Goal: Task Accomplishment & Management: Complete application form

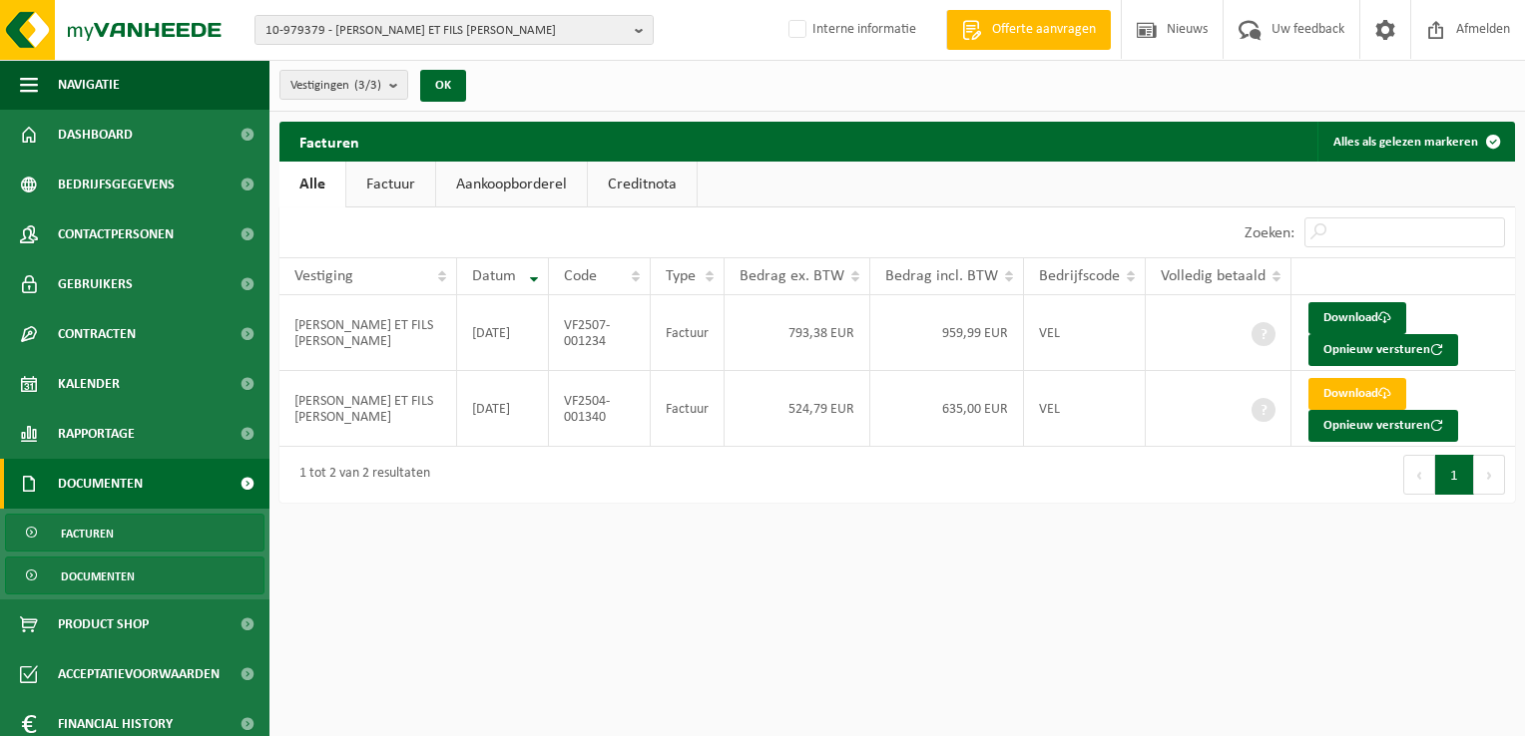
scroll to position [62, 0]
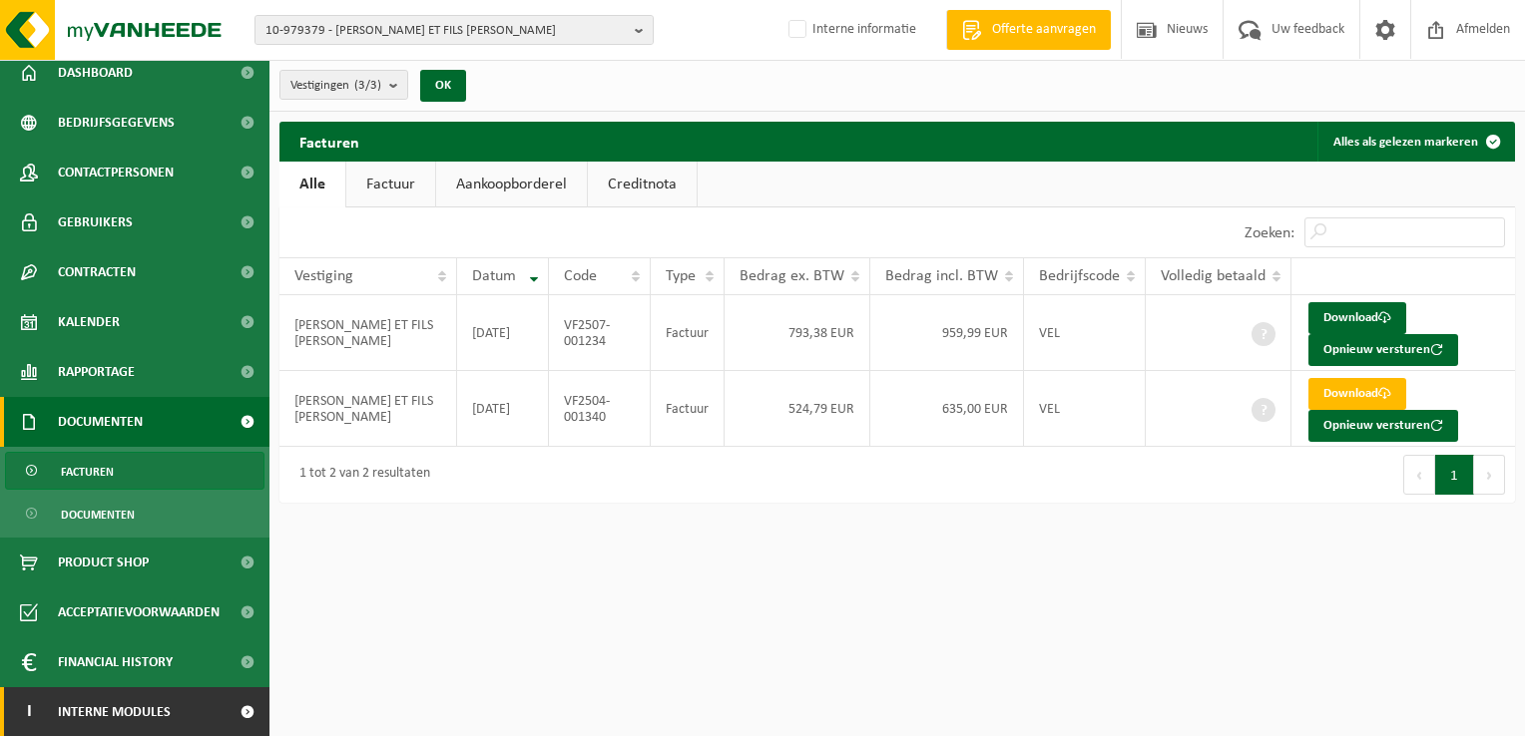
click at [205, 713] on link "I Interne modules" at bounding box center [134, 713] width 269 height 50
click at [225, 713] on span at bounding box center [247, 713] width 45 height 50
click at [225, 709] on span at bounding box center [247, 713] width 45 height 50
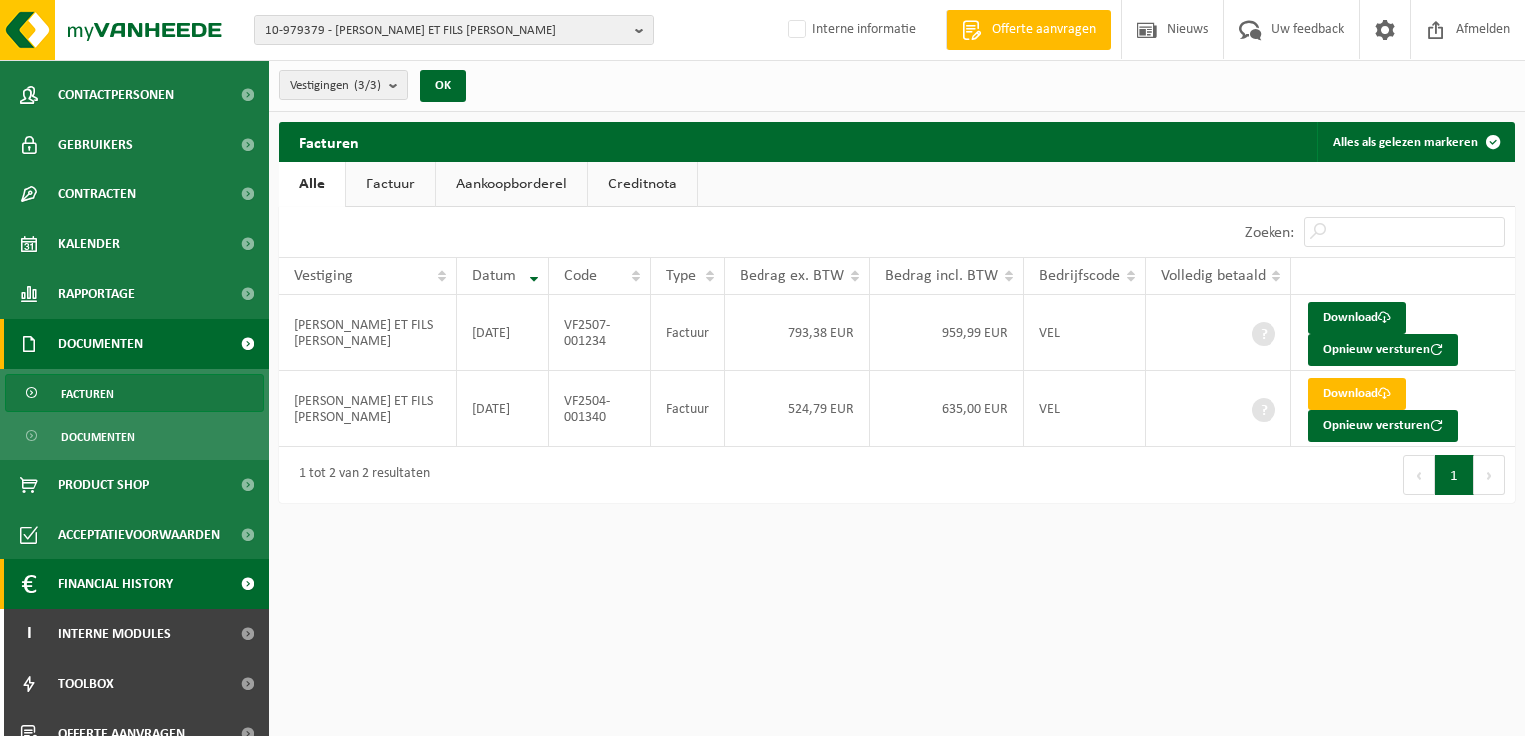
scroll to position [162, 0]
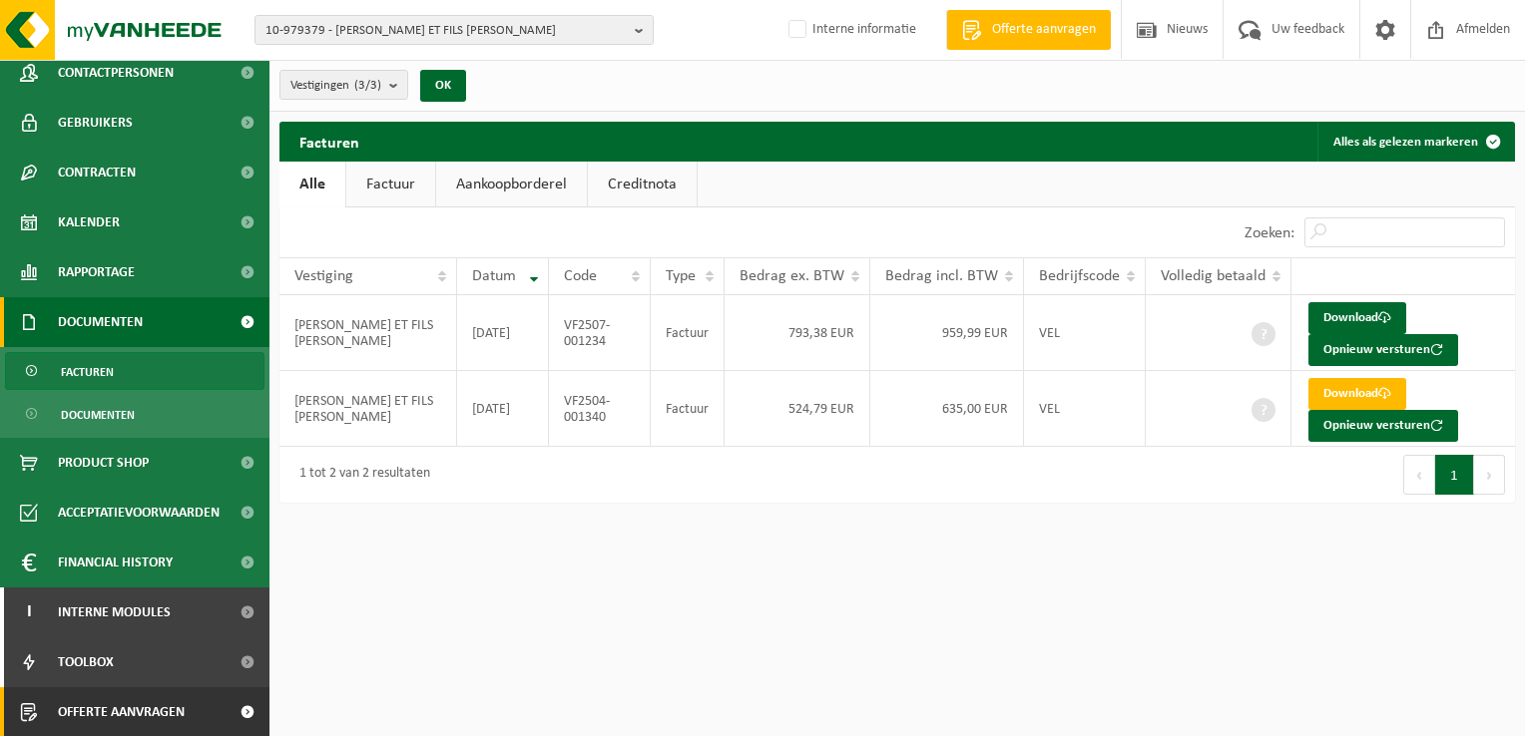
click at [225, 715] on span at bounding box center [247, 713] width 45 height 50
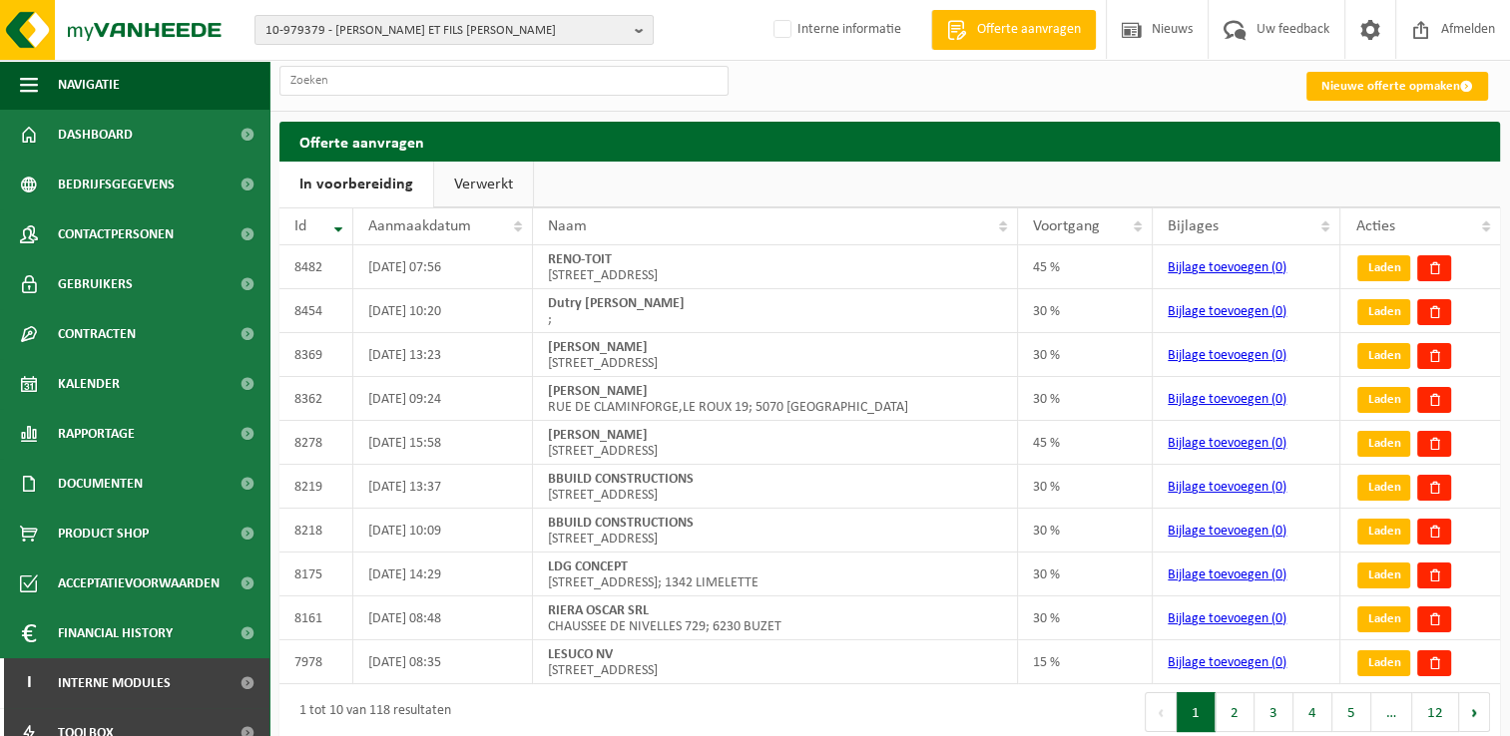
click at [1397, 90] on link "Nieuwe offerte opmaken" at bounding box center [1397, 86] width 182 height 29
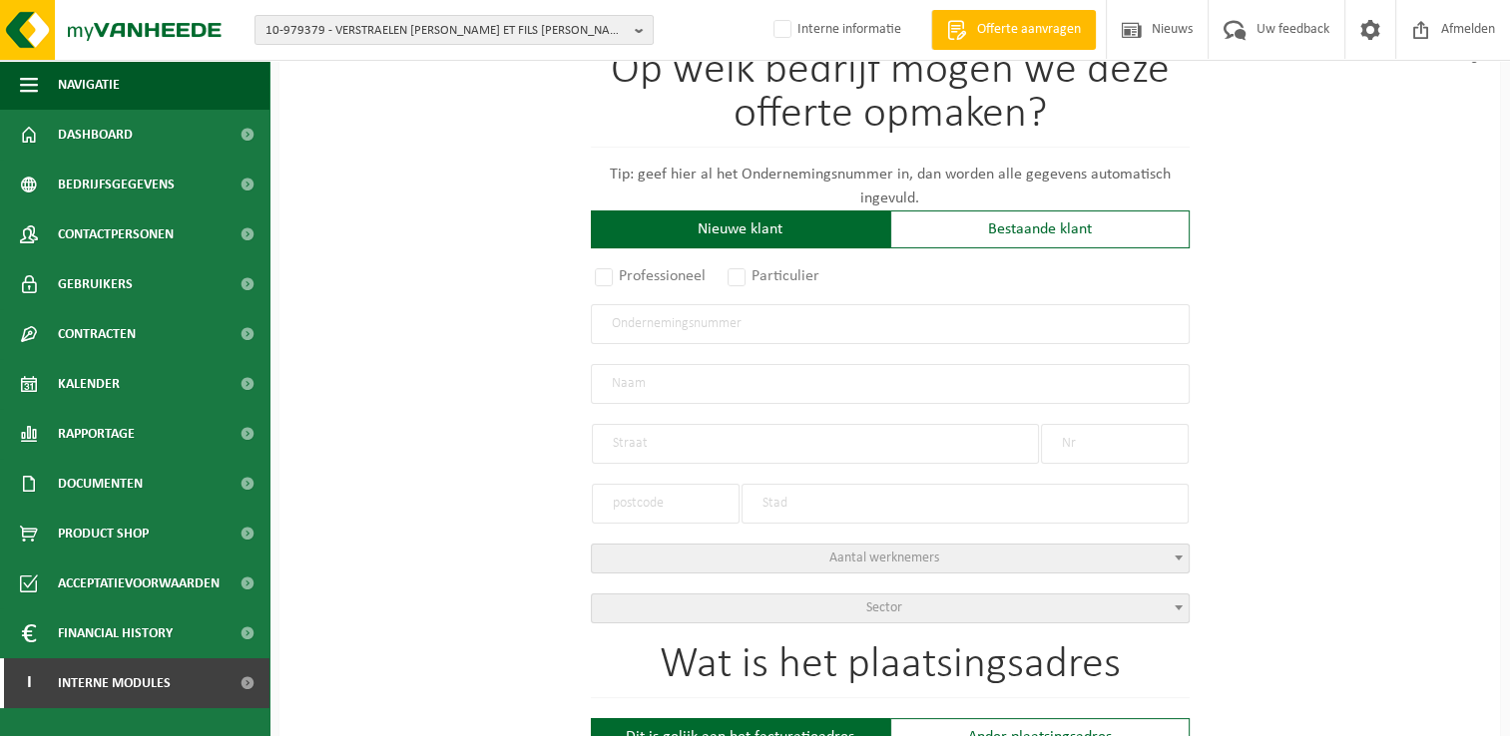
scroll to position [200, 0]
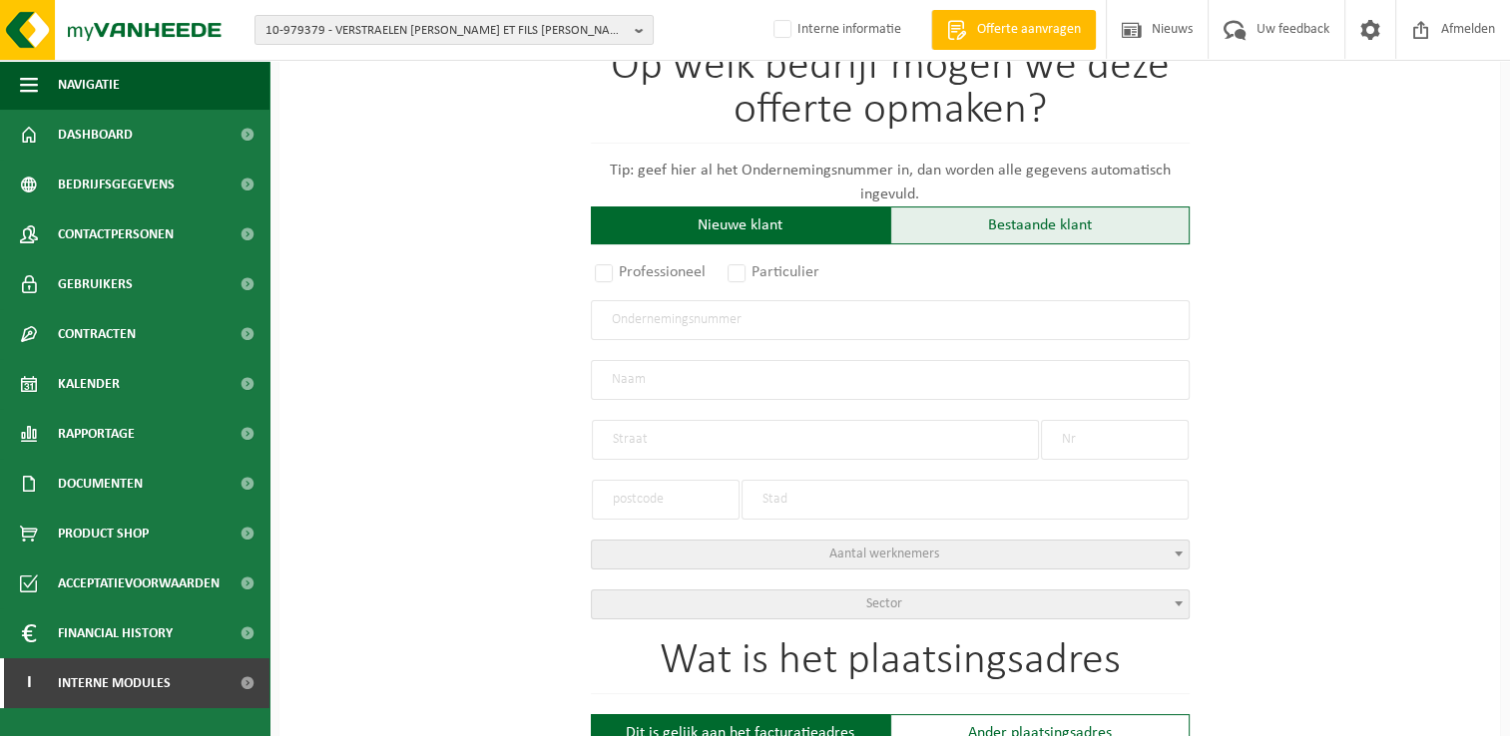
click at [956, 223] on div "Bestaande klant" at bounding box center [1039, 226] width 299 height 38
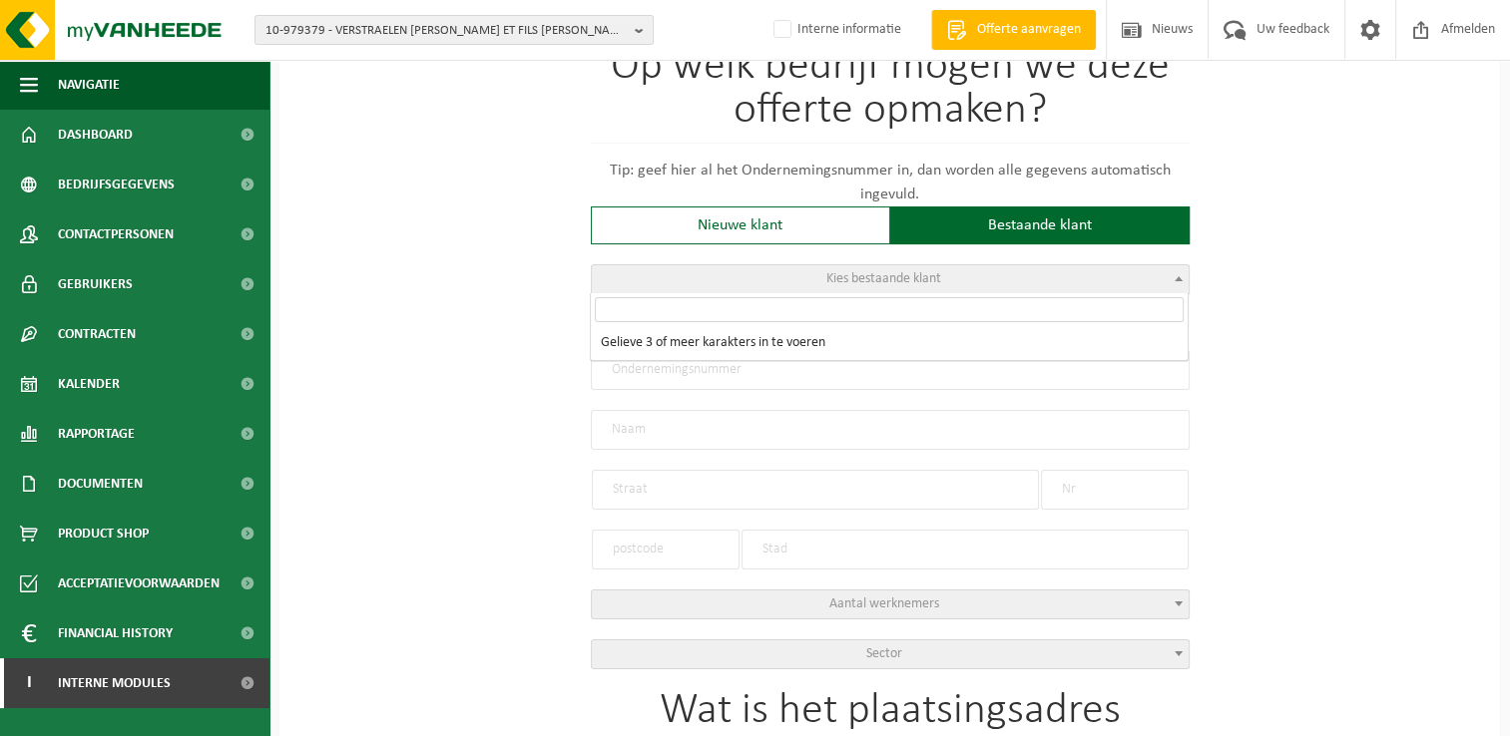
click at [748, 282] on span "Kies bestaande klant" at bounding box center [890, 279] width 597 height 28
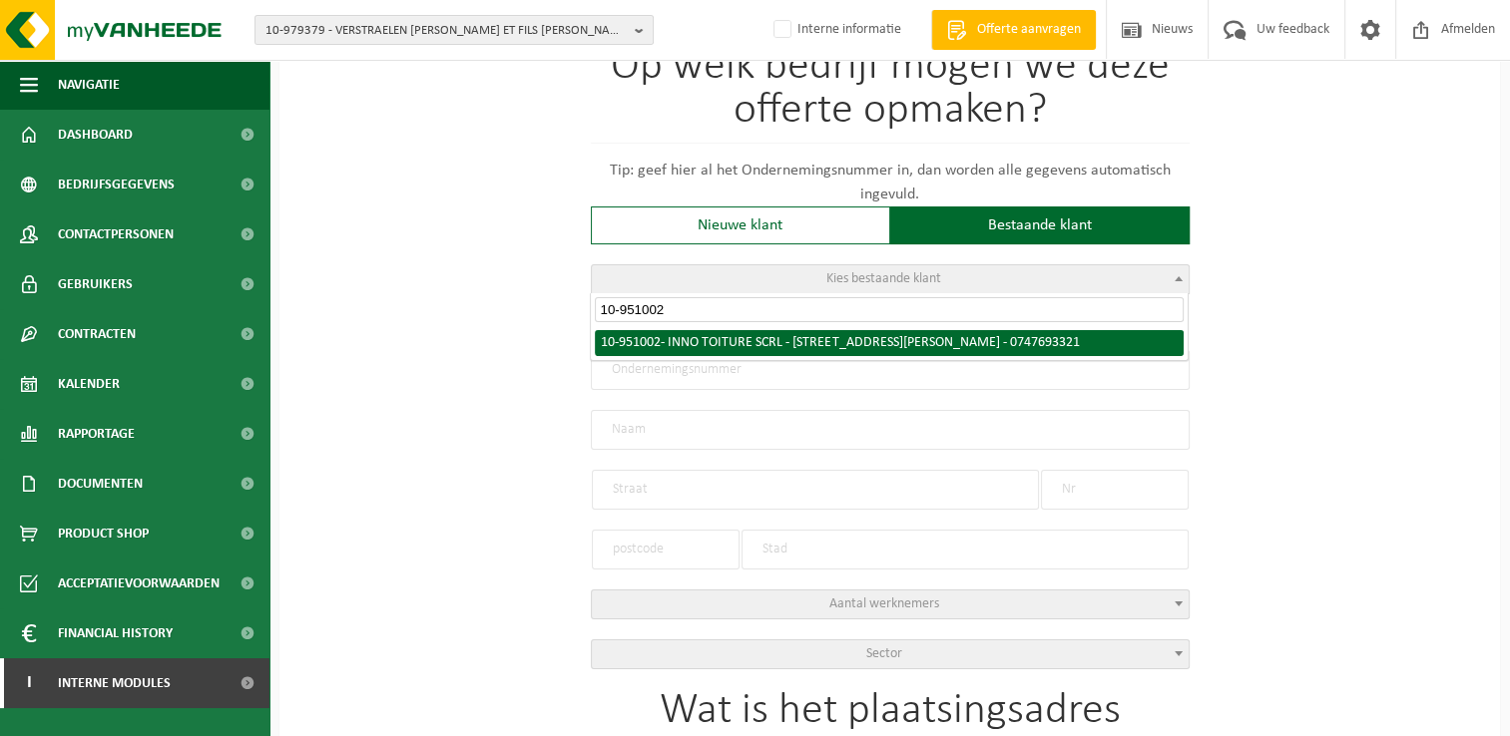
type input "10-951002"
select select "145648"
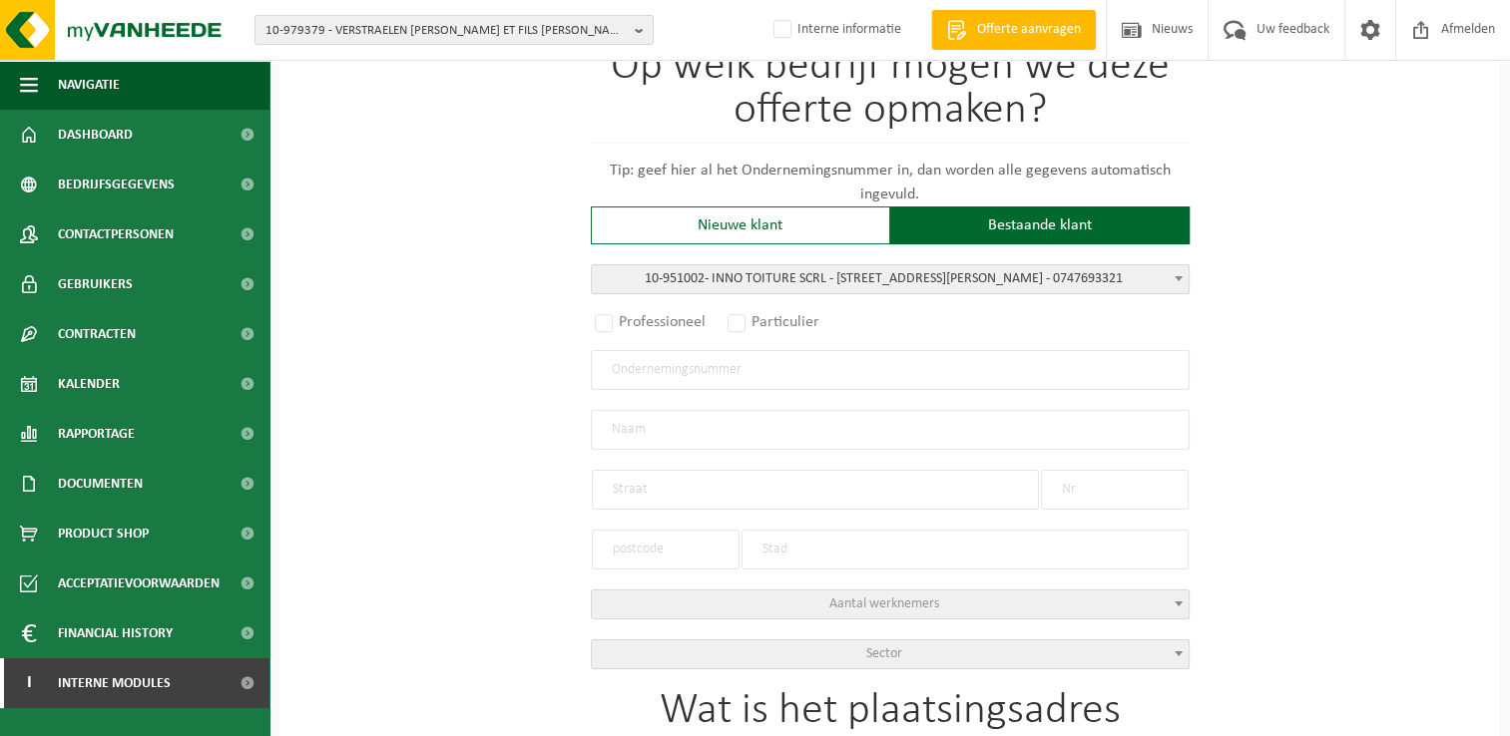
radio input "true"
type input "0747.693.321"
type input "INNO TOITURE SCRL"
type input "RUE PIERRE BROODCOORENS"
type input "47B"
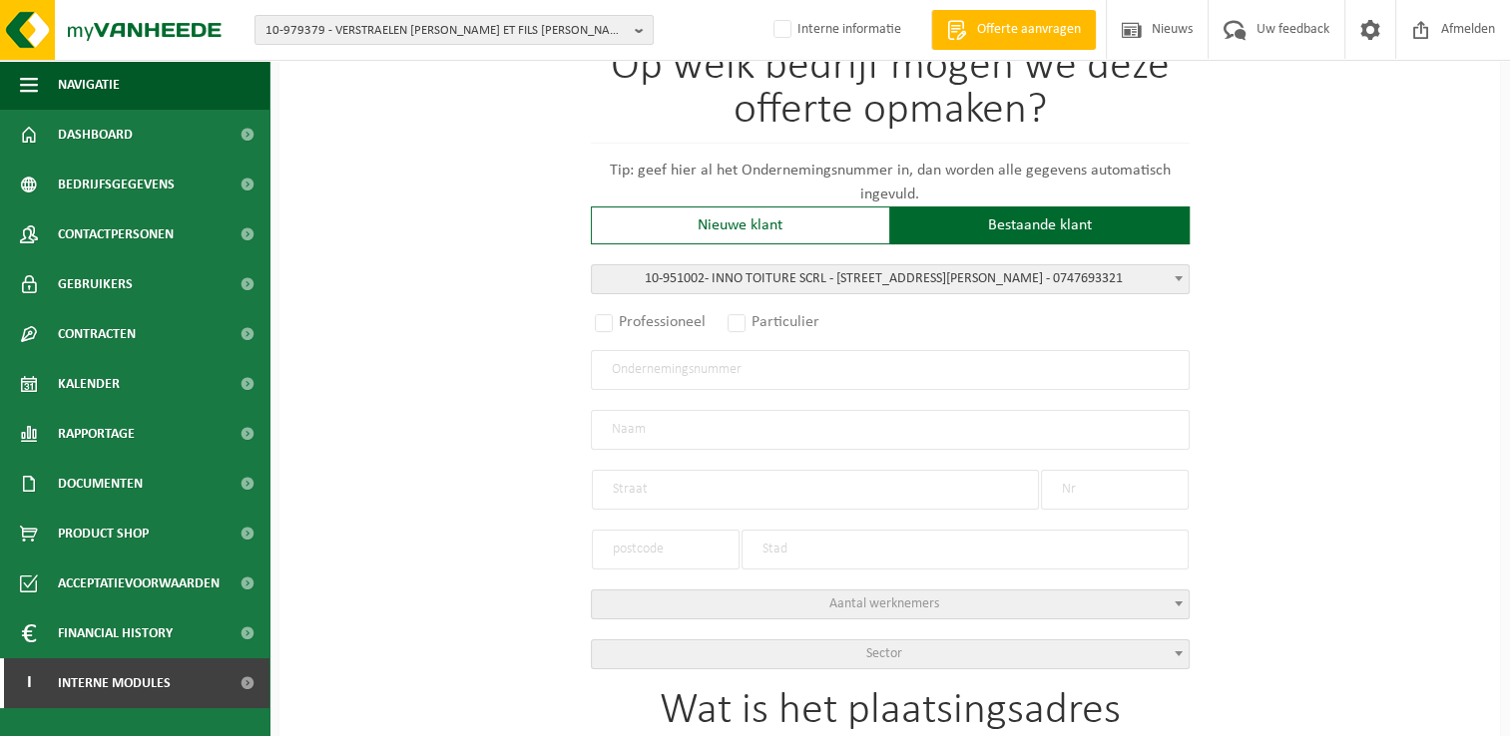
type input "1310"
type input "LA HULPE"
select select "11"
type input "INNO TOITURE SCRL"
type input "RUE PIERRE BROODCOORENS"
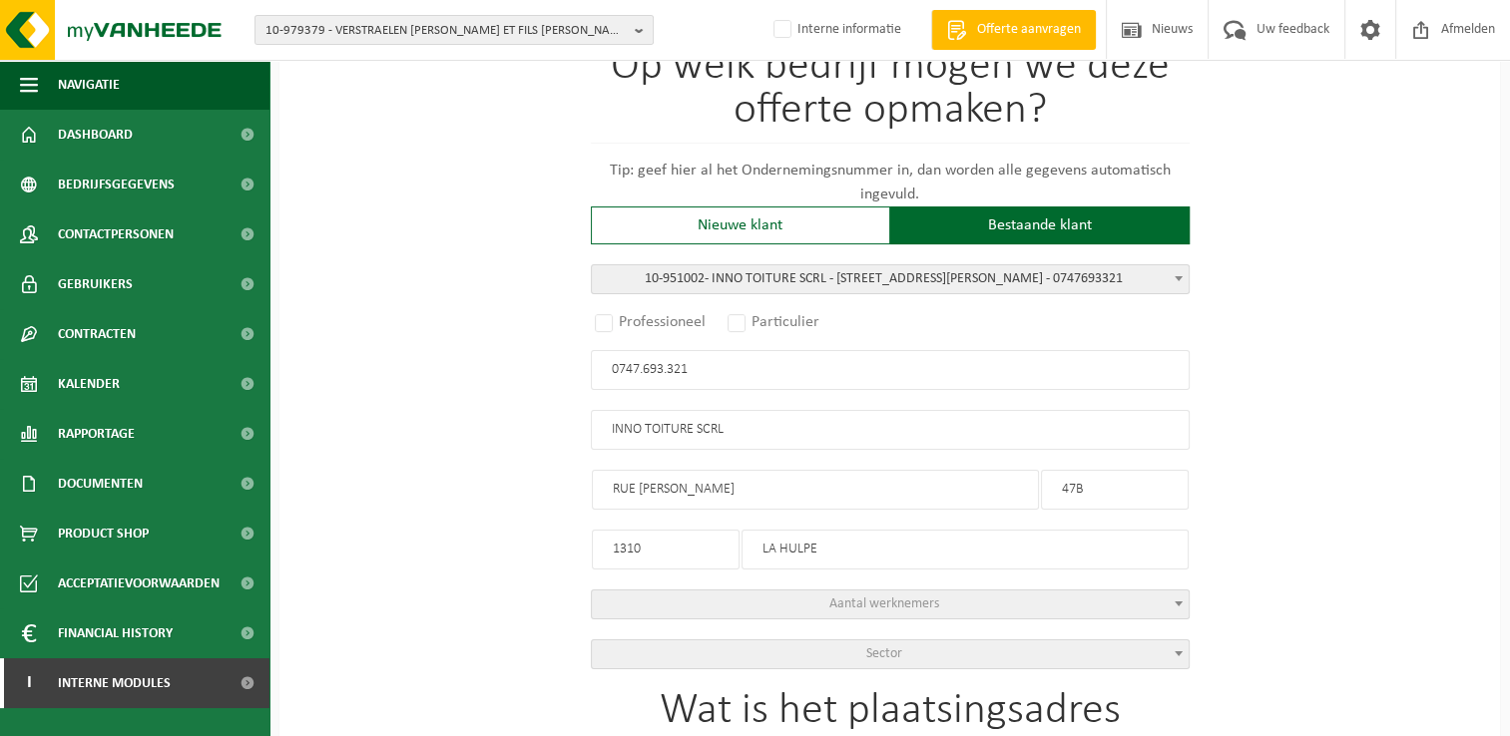
type input "47B"
type input "1310"
type input "LA HULPE"
select select
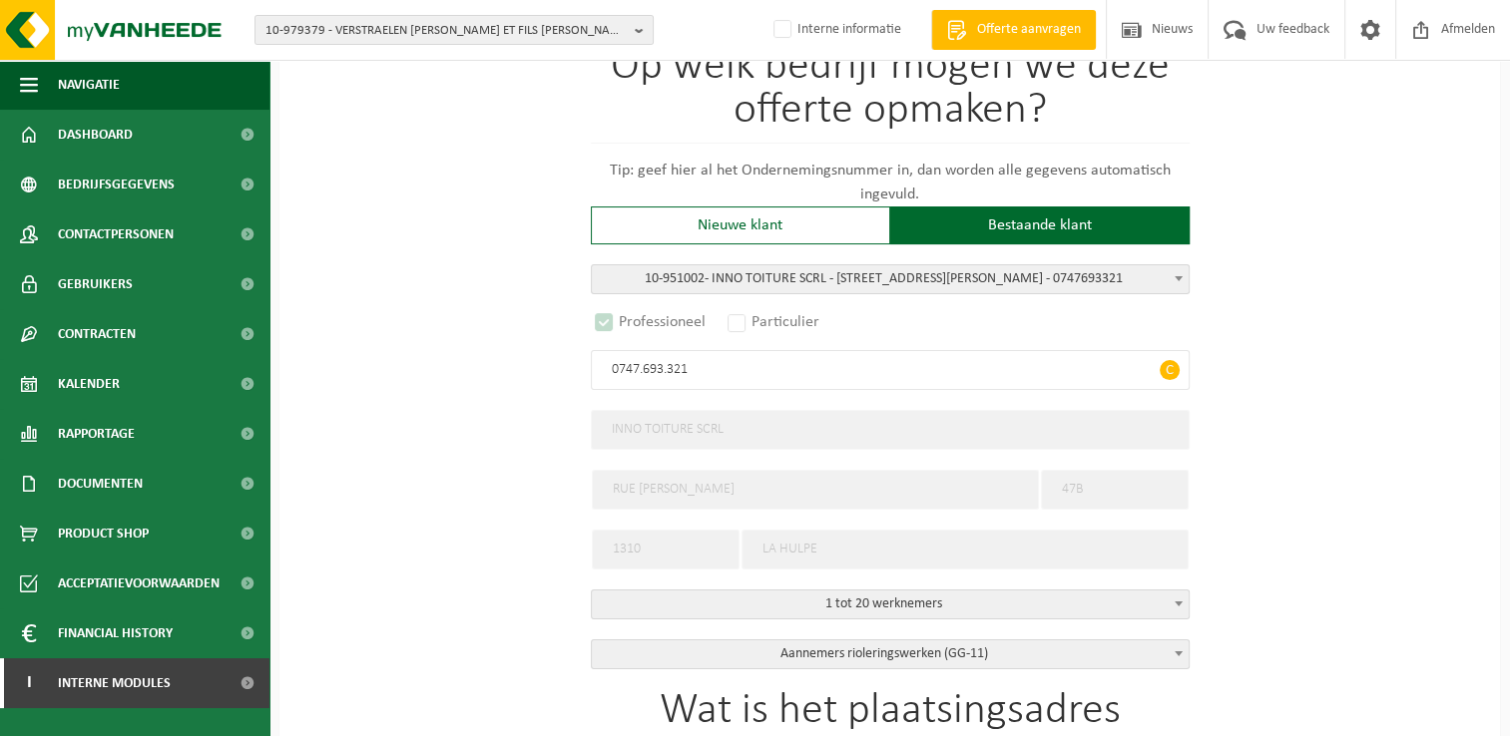
select select "D"
select select
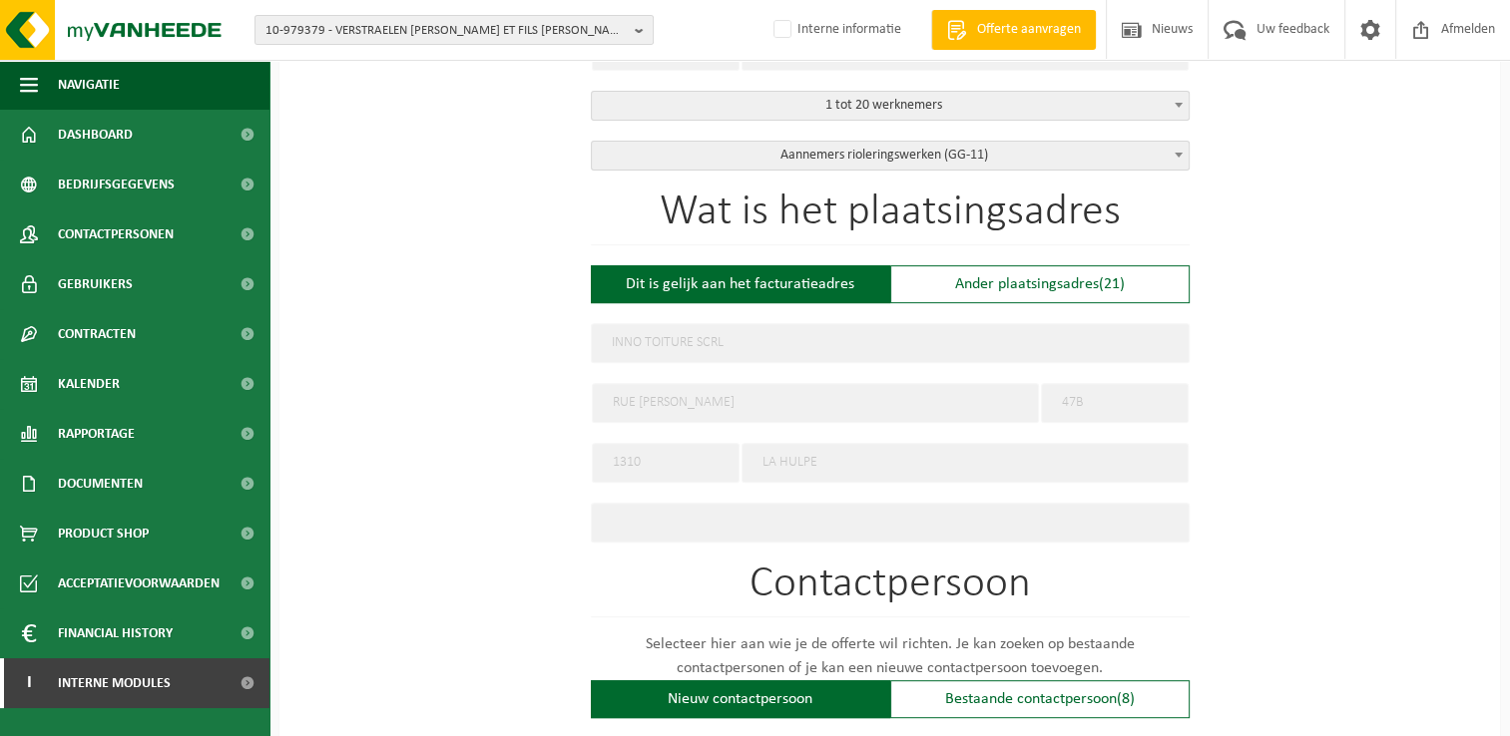
click at [1006, 281] on div "Ander plaatsingsadres (21)" at bounding box center [1039, 284] width 299 height 38
type input "Werf -"
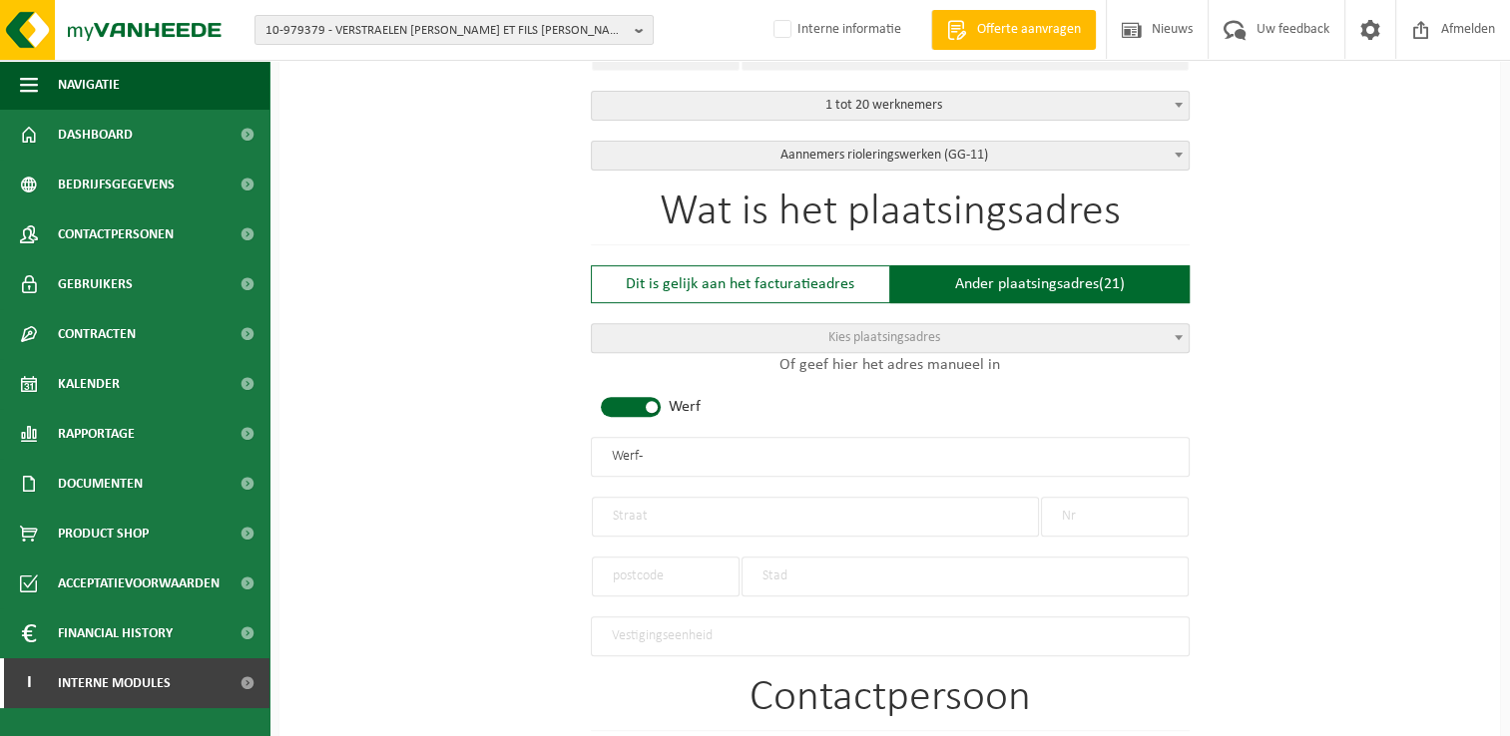
scroll to position [898, 0]
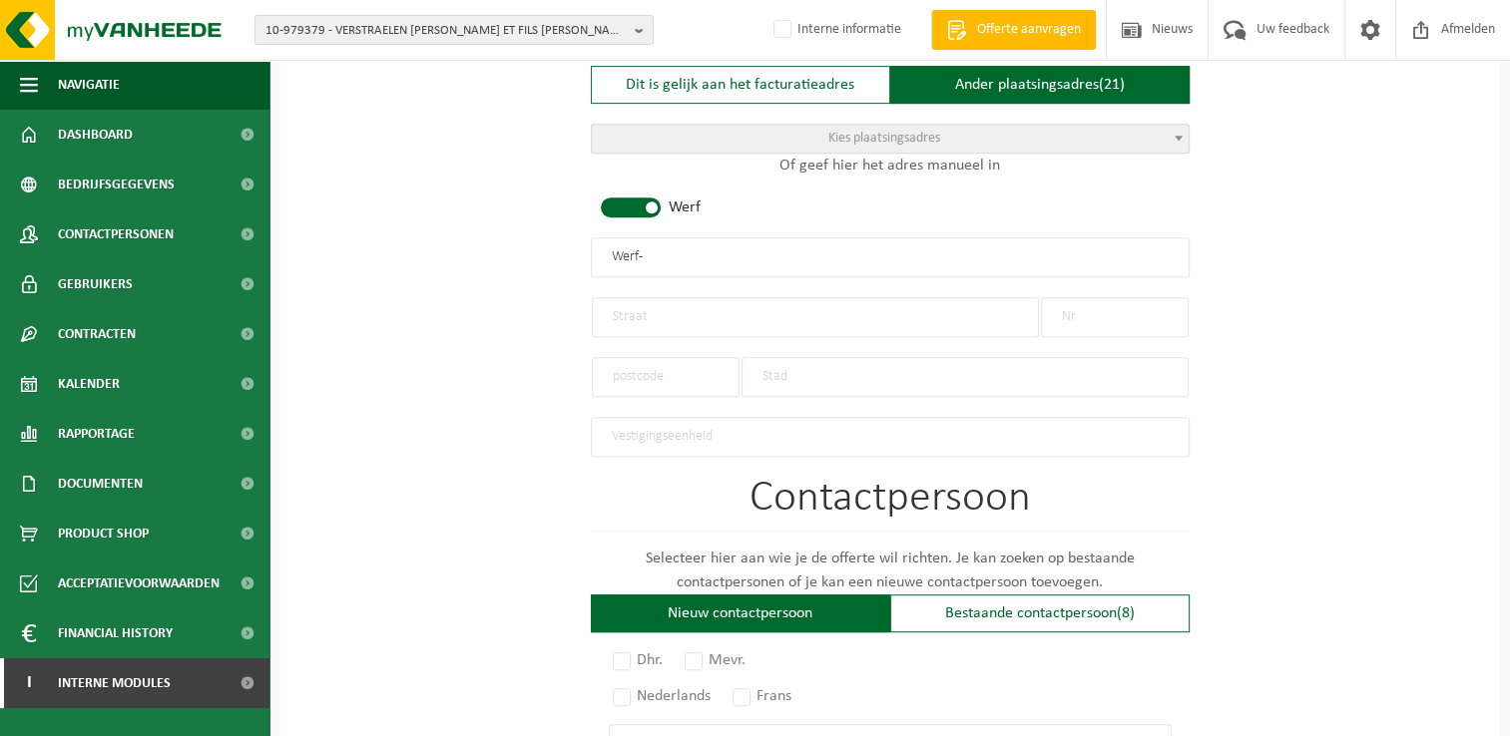
drag, startPoint x: 678, startPoint y: 253, endPoint x: 534, endPoint y: 253, distance: 143.7
click at [534, 245] on div "Op welk bedrijf mogen we deze offerte opmaken? Tip: geef hier al het Ondernemin…" at bounding box center [889, 262] width 1220 height 1971
click at [686, 313] on input "text" at bounding box center [815, 317] width 447 height 40
drag, startPoint x: 652, startPoint y: 303, endPoint x: 522, endPoint y: 292, distance: 130.2
click at [522, 292] on div "Op welk bedrijf mogen we deze offerte opmaken? Tip: geef hier al het Ondernemin…" at bounding box center [889, 262] width 1220 height 1971
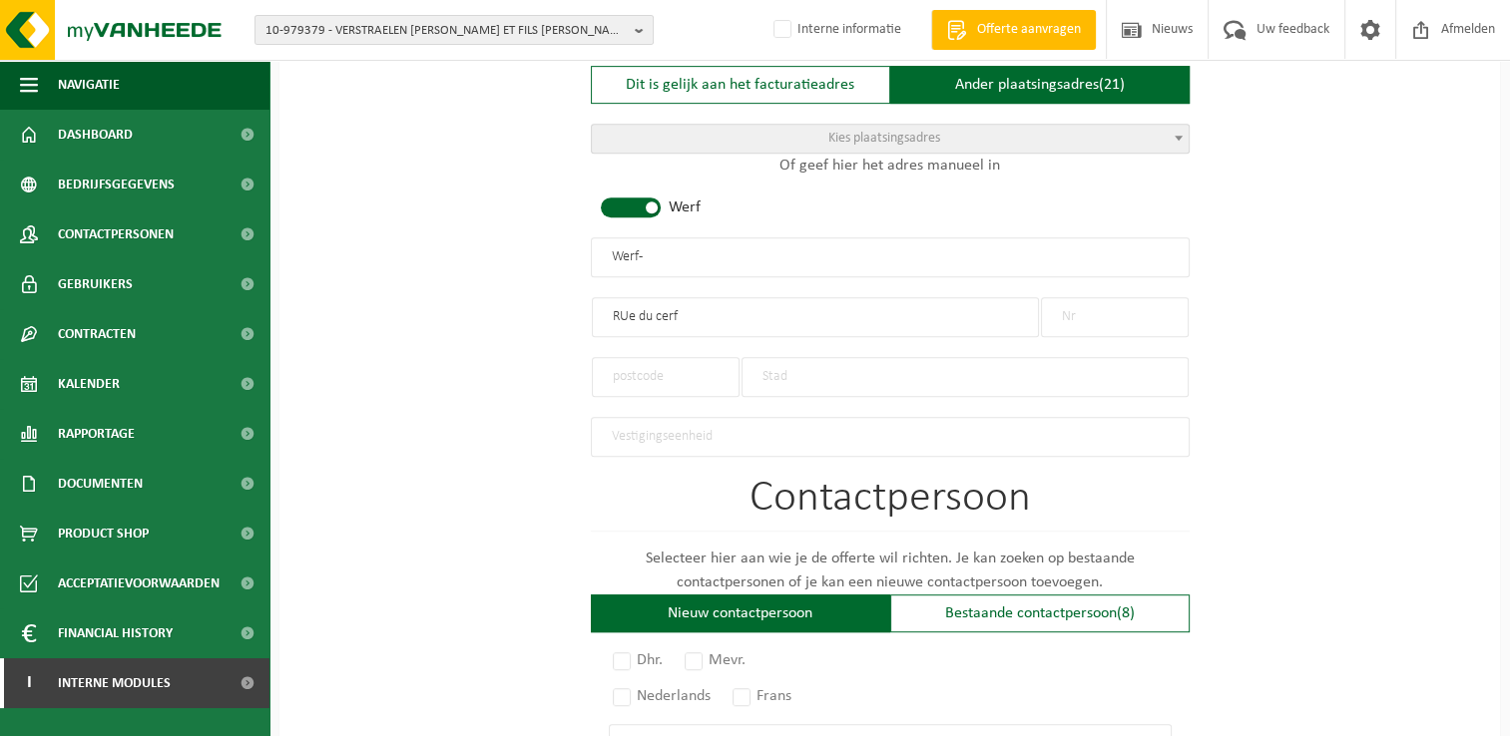
type input "RUe du cerf"
click at [1093, 309] on input "text" at bounding box center [1115, 317] width 148 height 40
type input "227"
click at [656, 374] on input "text" at bounding box center [666, 377] width 148 height 40
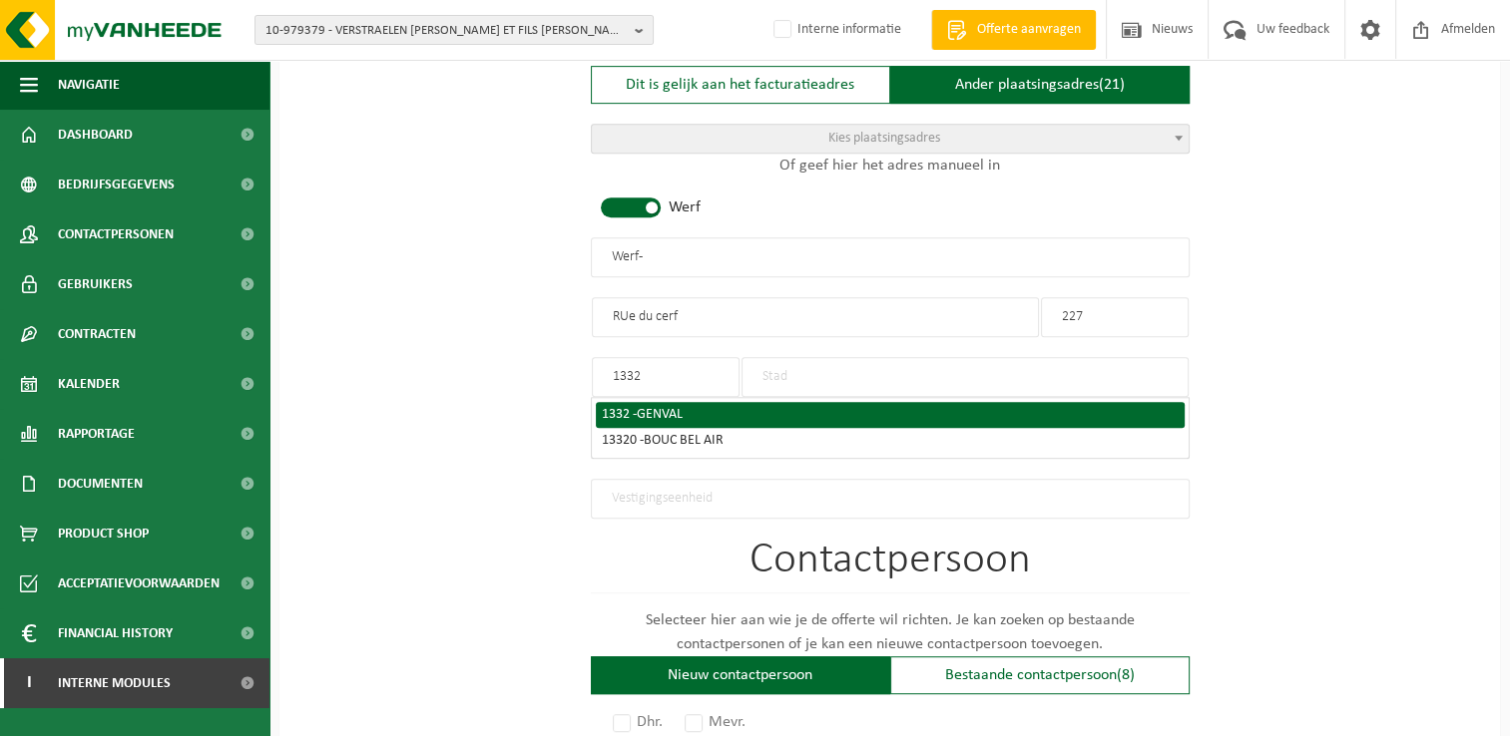
type input "1332"
click at [604, 408] on div "1332 - GENVAL" at bounding box center [890, 415] width 577 height 14
type input "GENVAL"
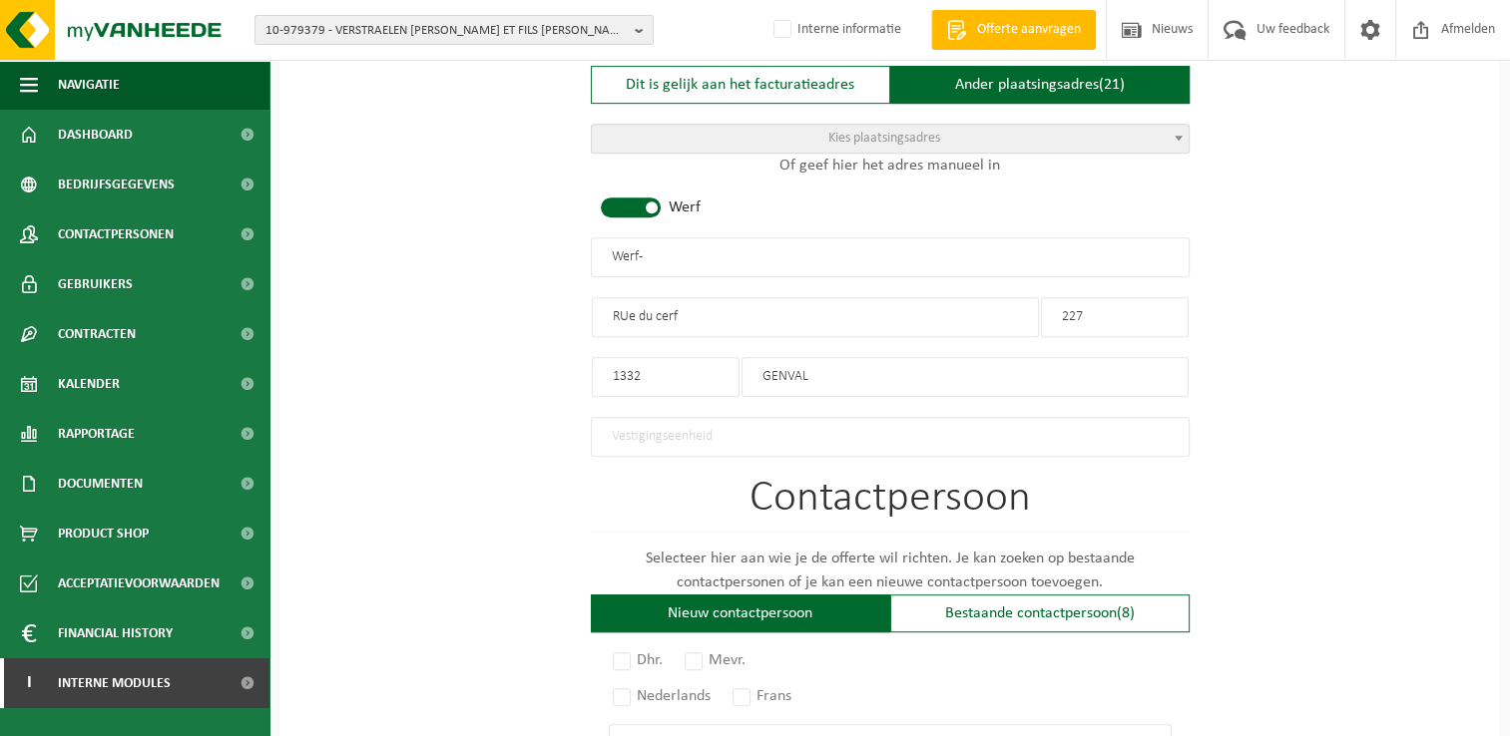
drag, startPoint x: 627, startPoint y: 316, endPoint x: 762, endPoint y: 329, distance: 136.3
click at [627, 315] on input "RUe du cerf" at bounding box center [815, 317] width 447 height 40
type input "Rue du cerf"
drag, startPoint x: 702, startPoint y: 261, endPoint x: 323, endPoint y: 220, distance: 380.5
click at [323, 220] on div "Op welk bedrijf mogen we deze offerte opmaken? Tip: geef hier al het Ondernemin…" at bounding box center [889, 262] width 1220 height 1971
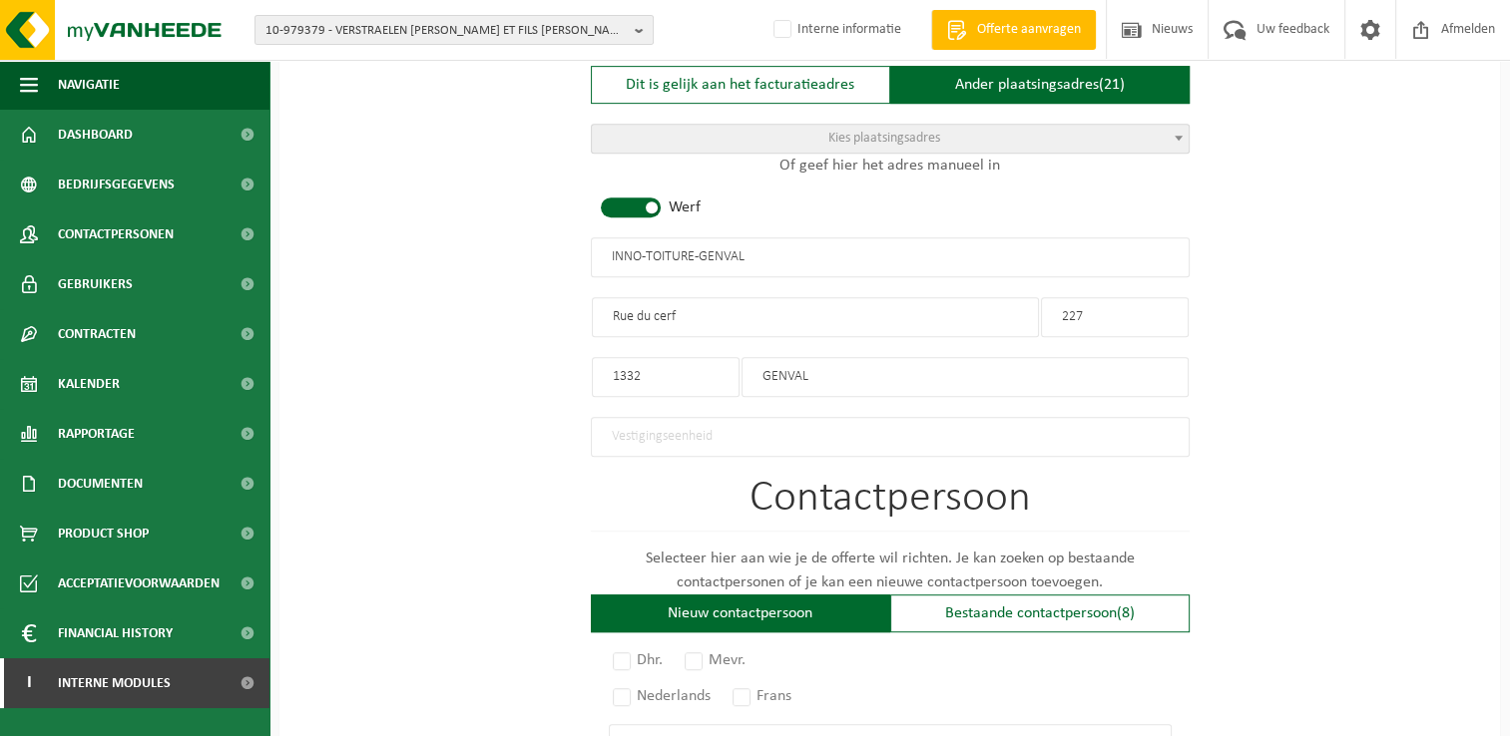
click at [696, 253] on input "INNO-TOITURE -GENVAL" at bounding box center [890, 257] width 599 height 40
click at [703, 248] on input "INNO-TOITURE -GENVAL" at bounding box center [890, 257] width 599 height 40
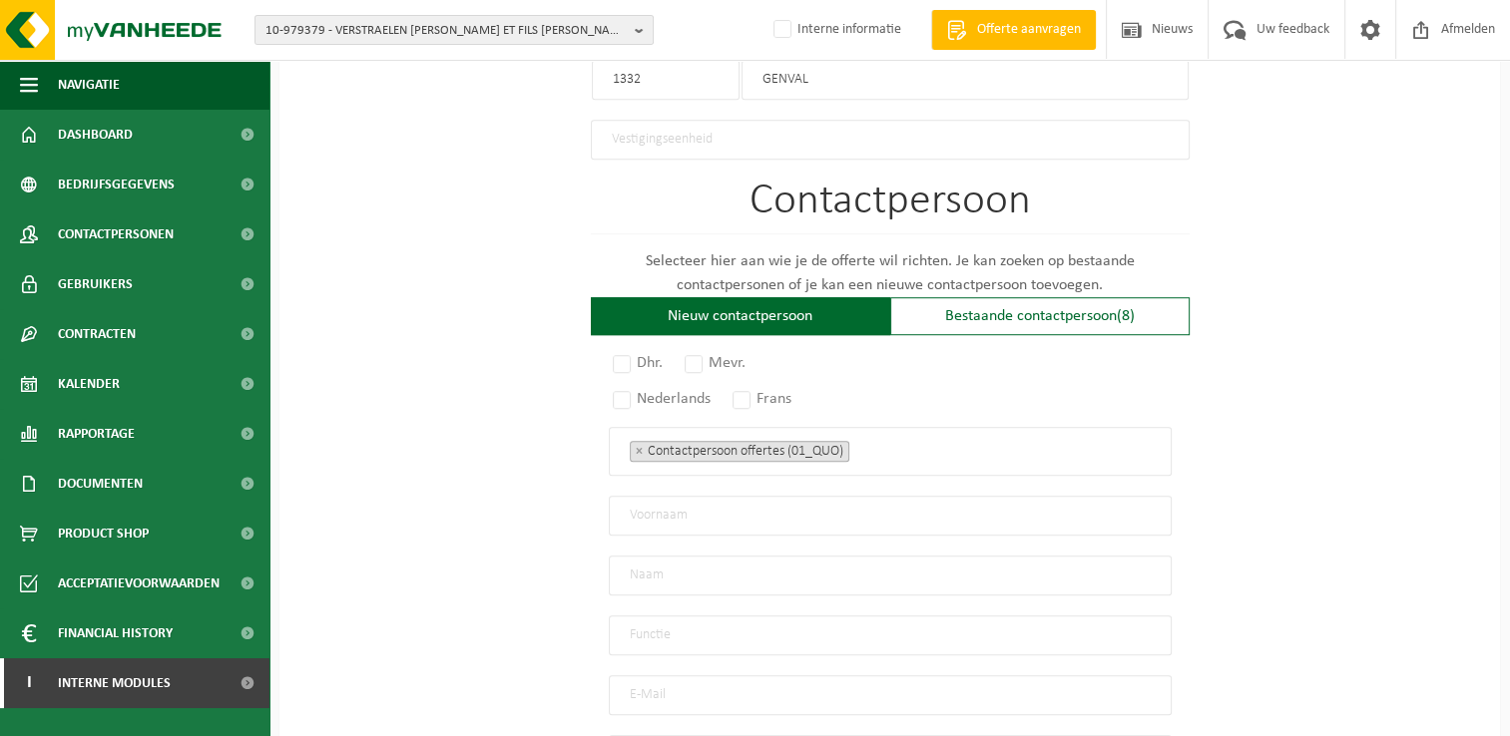
scroll to position [1397, 0]
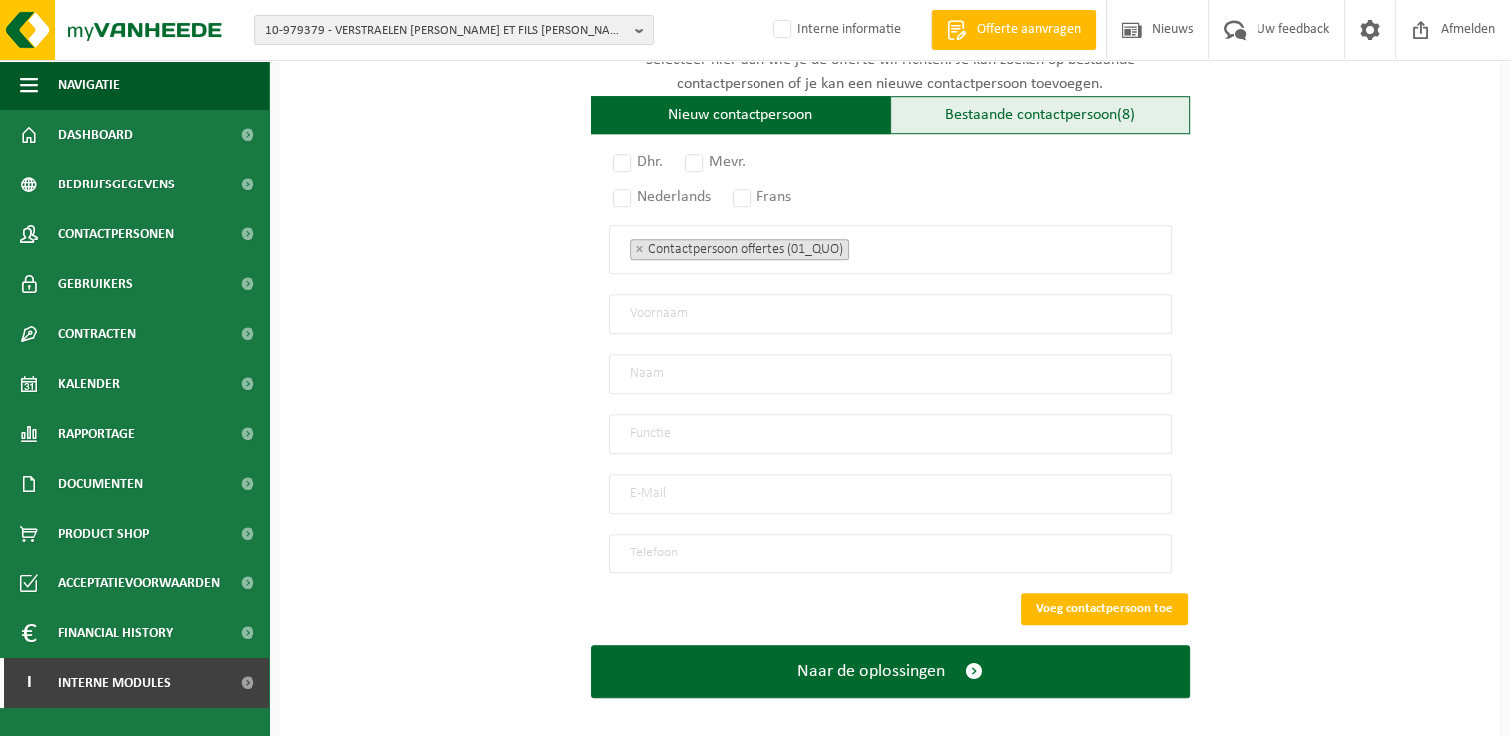
type input "INNO-TOITURE - GENVAL"
click at [971, 104] on div "Bestaande contactpersoon (8)" at bounding box center [1039, 115] width 299 height 38
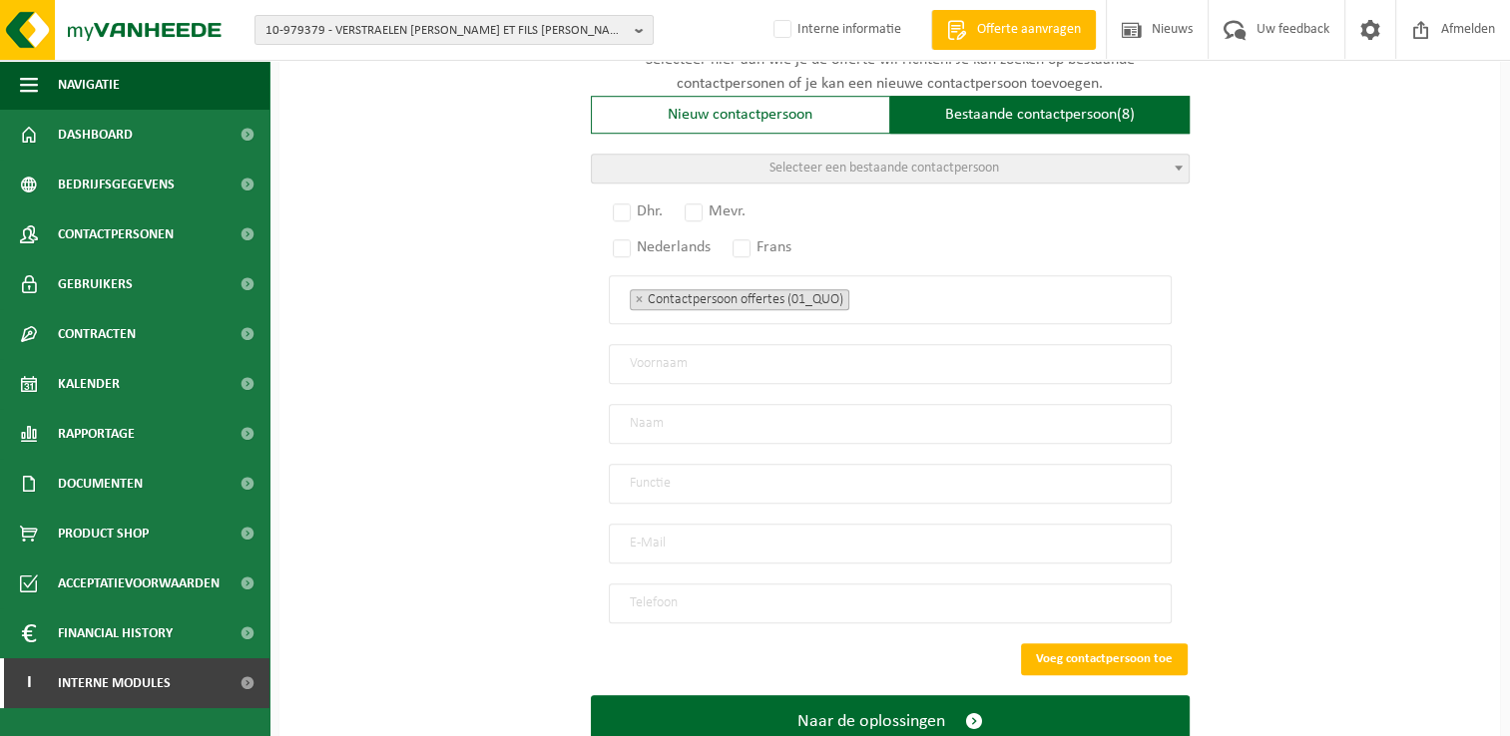
click at [934, 162] on span "Selecteer een bestaande contactpersoon" at bounding box center [884, 168] width 230 height 15
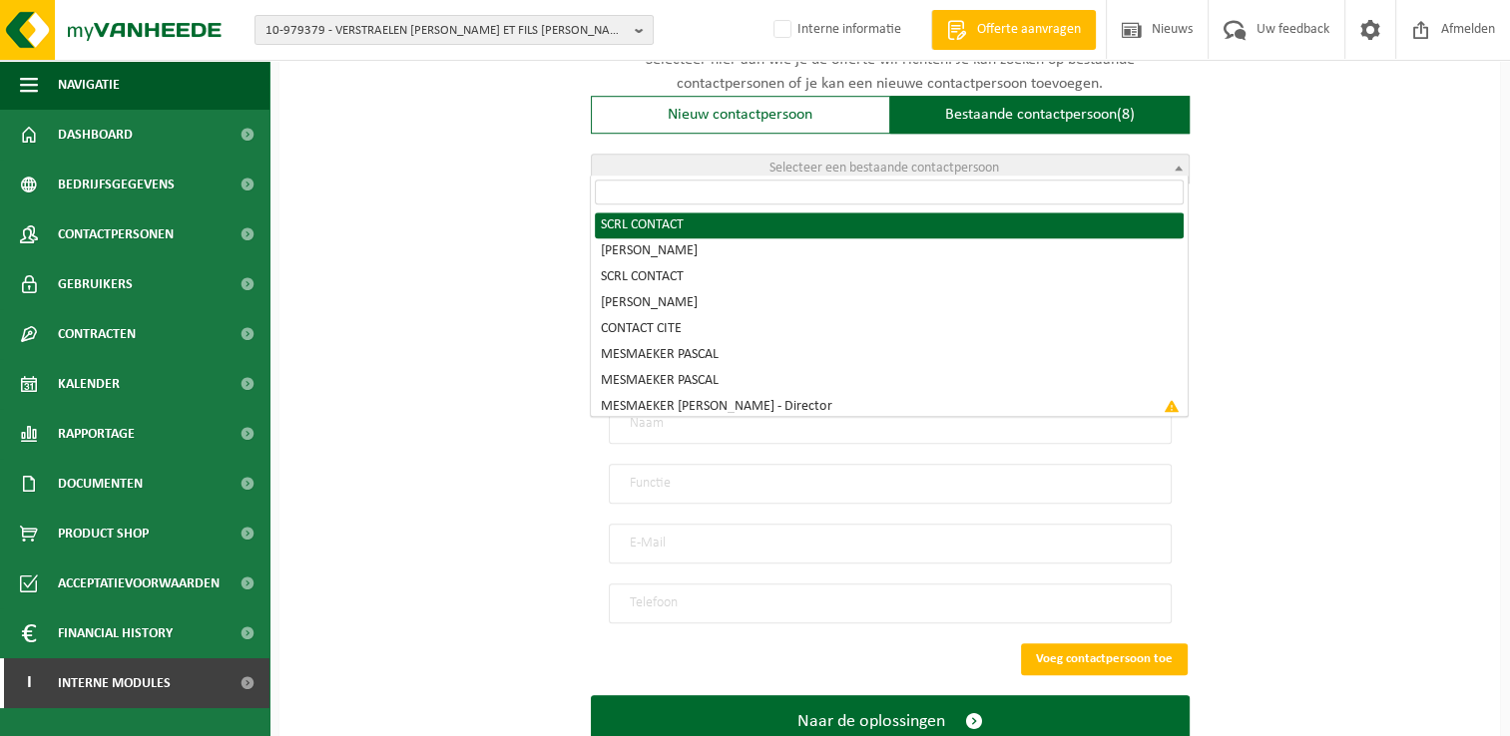
radio input "true"
select select "{"code":"10-951003","firstname":"CONTACT","surname":"SCRL","gender":"Unknown","…"
type input "CONTACT"
type input "SCRL"
type input "pascal.mesmaeker@innotoiture.be"
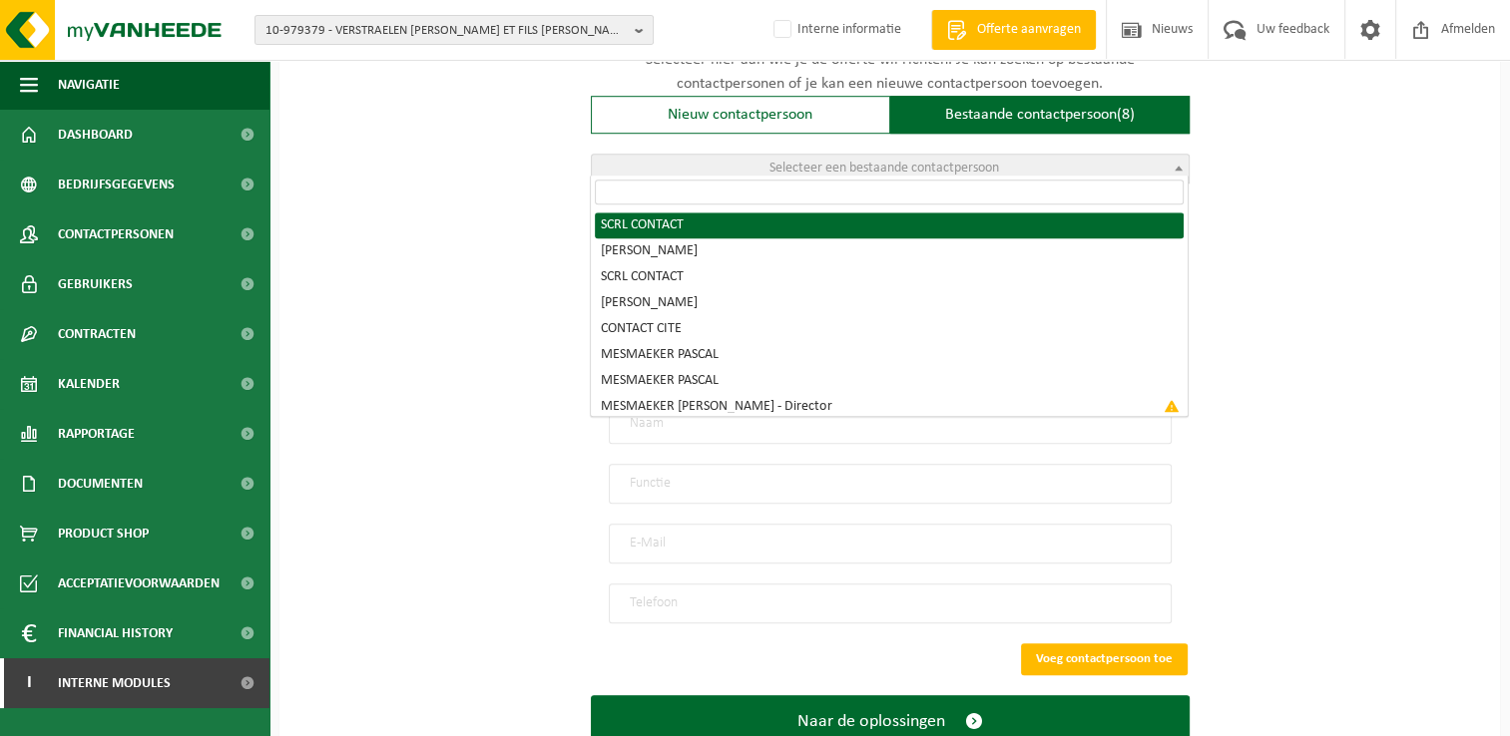
type input "0475/78 38 52"
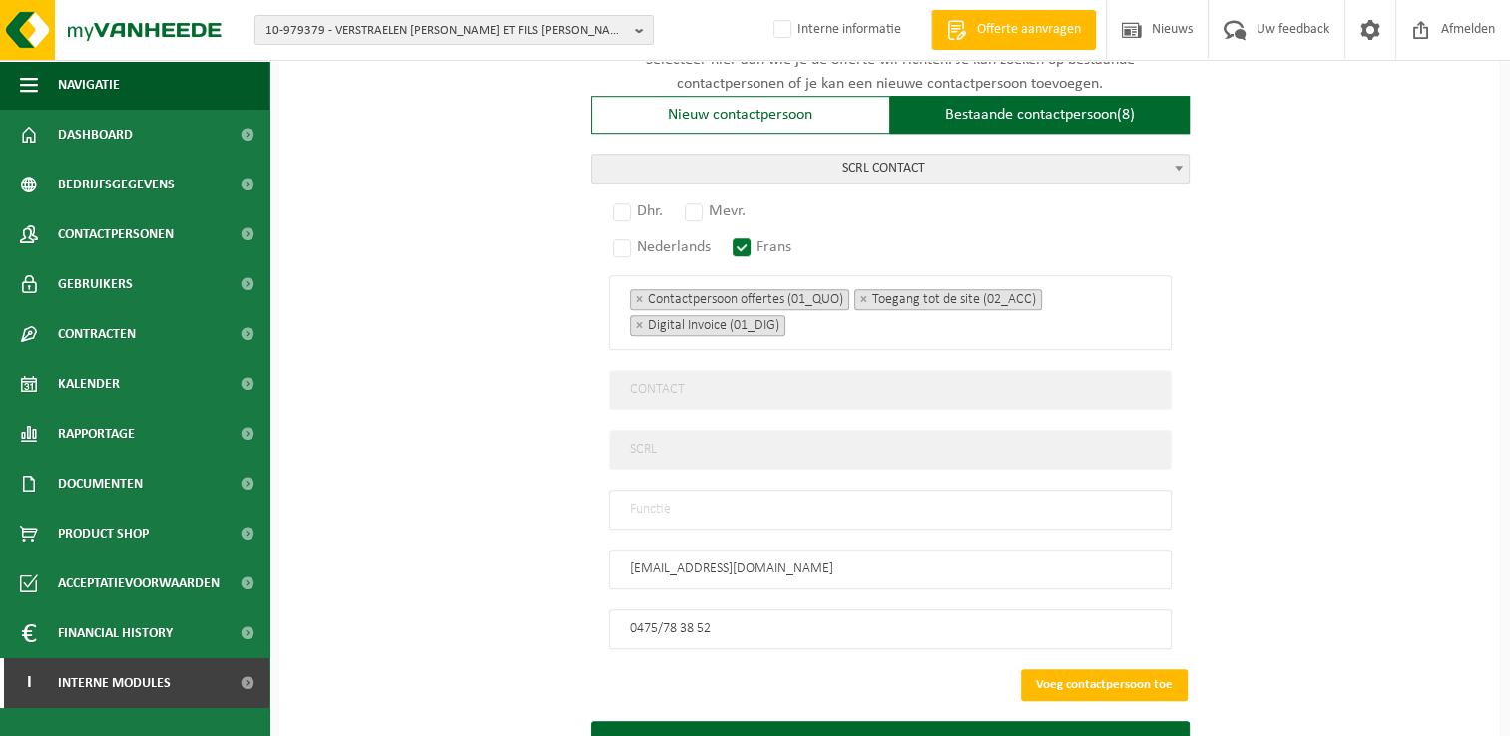
click at [678, 500] on input "text" at bounding box center [890, 510] width 563 height 40
type input "Manager"
click at [642, 200] on label "Dhr." at bounding box center [639, 212] width 60 height 28
radio input "true"
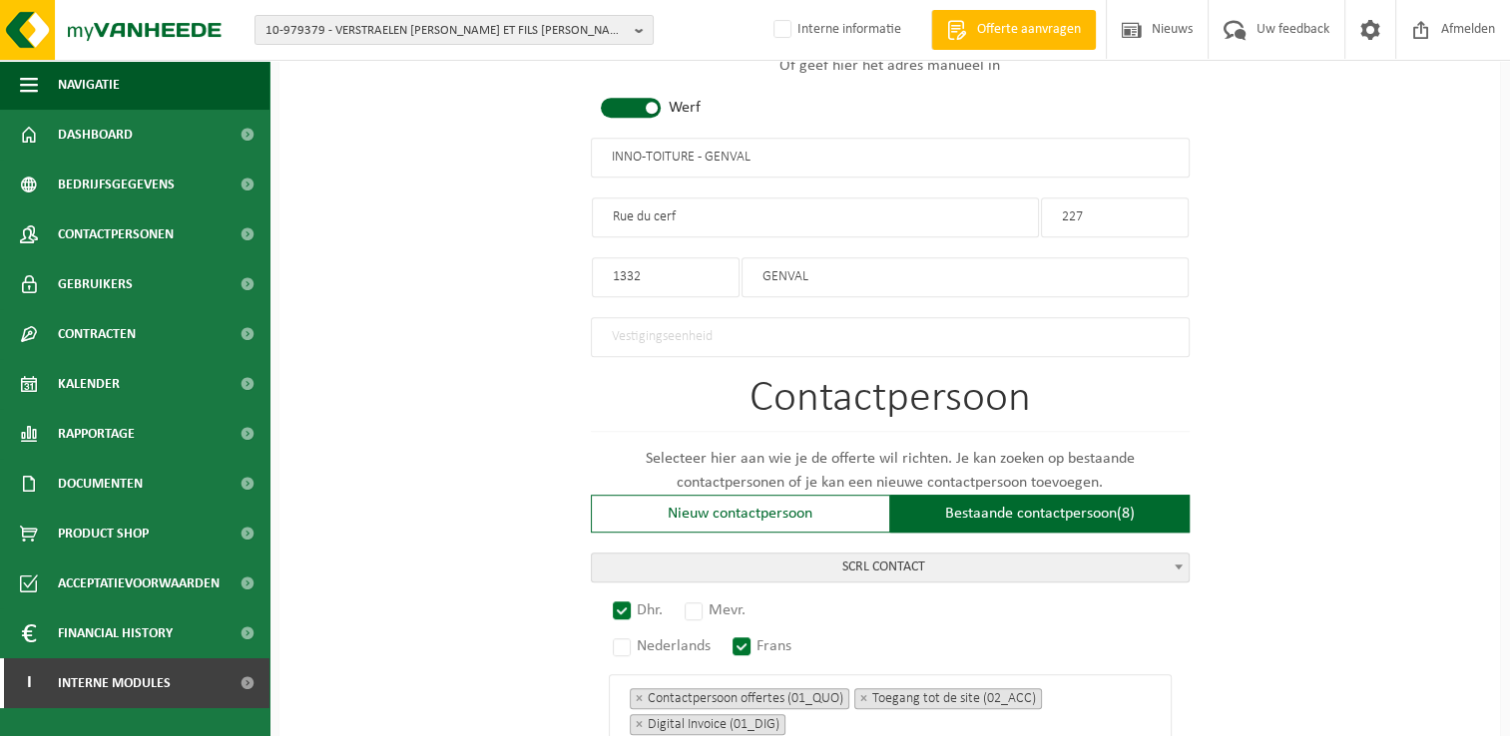
scroll to position [1479, 0]
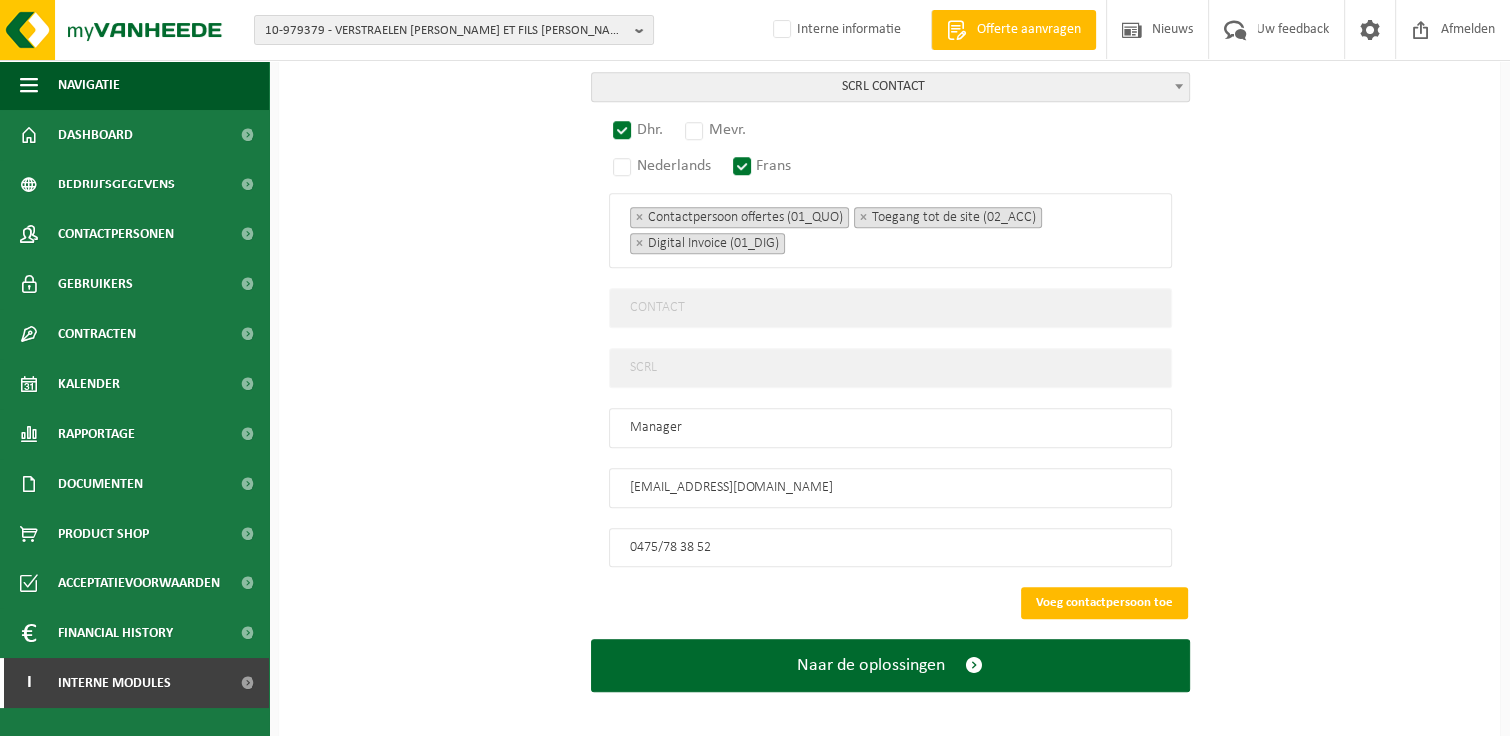
click at [866, 78] on span "SCRL CONTACT" at bounding box center [890, 87] width 597 height 28
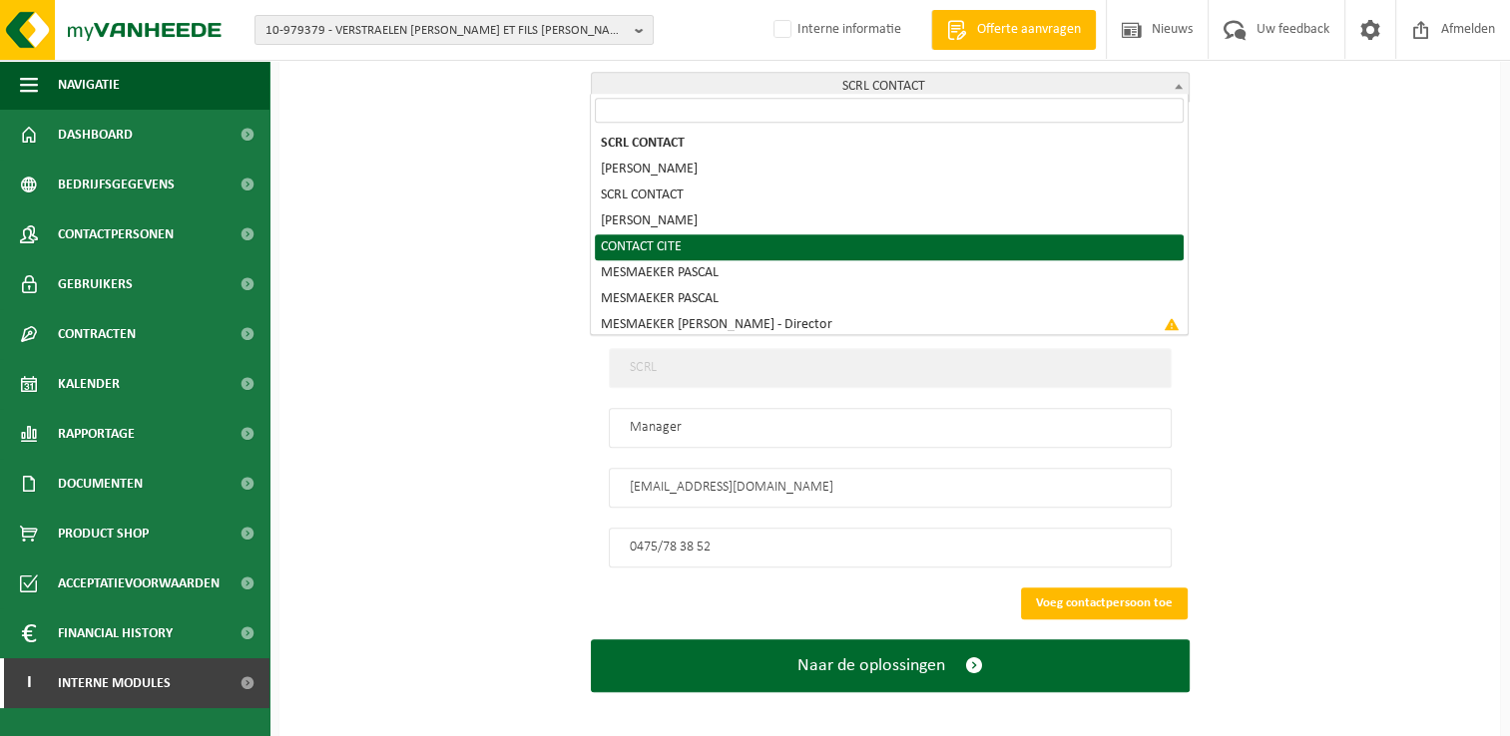
select select "{"code":"10-963868","firstname":"CITE","surname":"CONTACT","gender":"Unknown","…"
type input "CITE"
type input "CONTACT"
type input "+32 475728632"
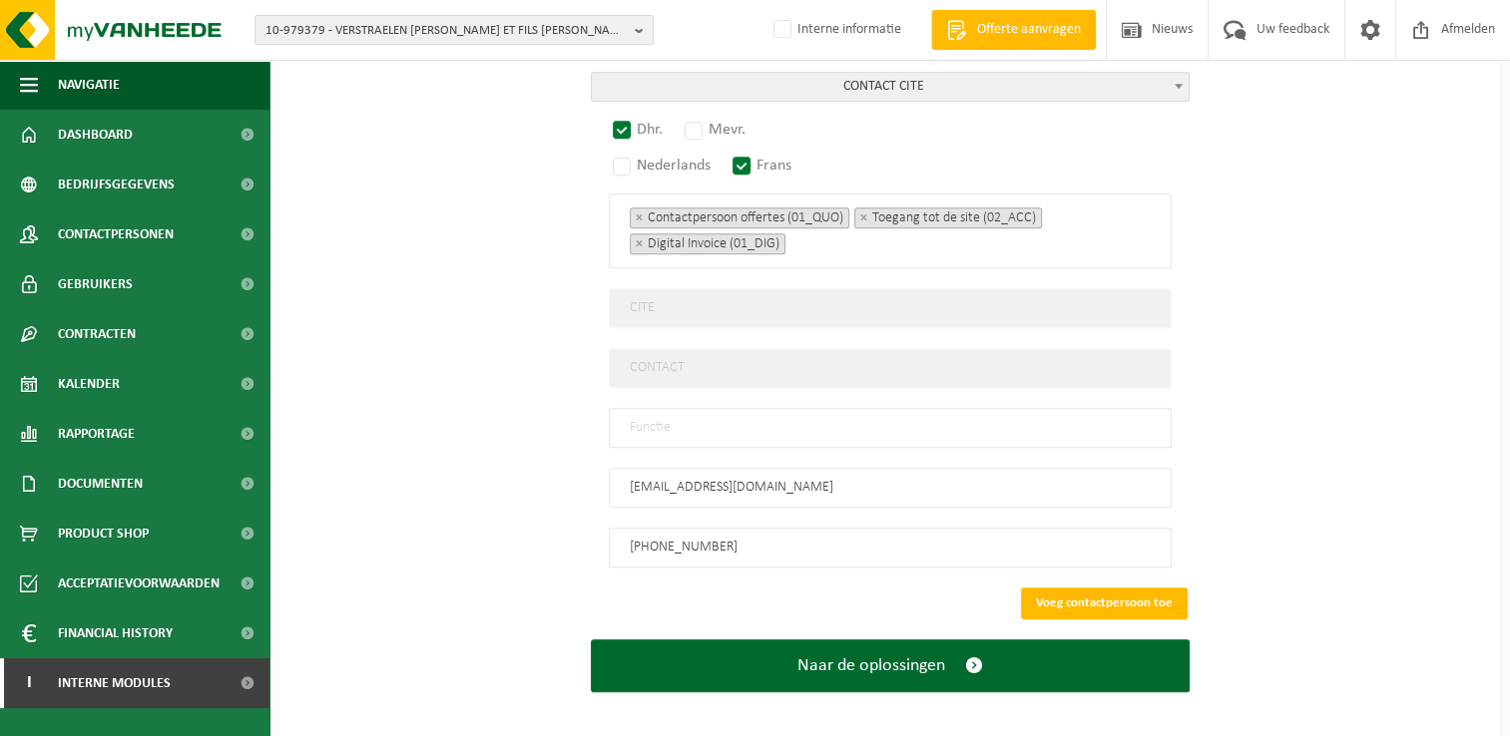
click at [958, 80] on span "CONTACT CITE" at bounding box center [890, 87] width 597 height 28
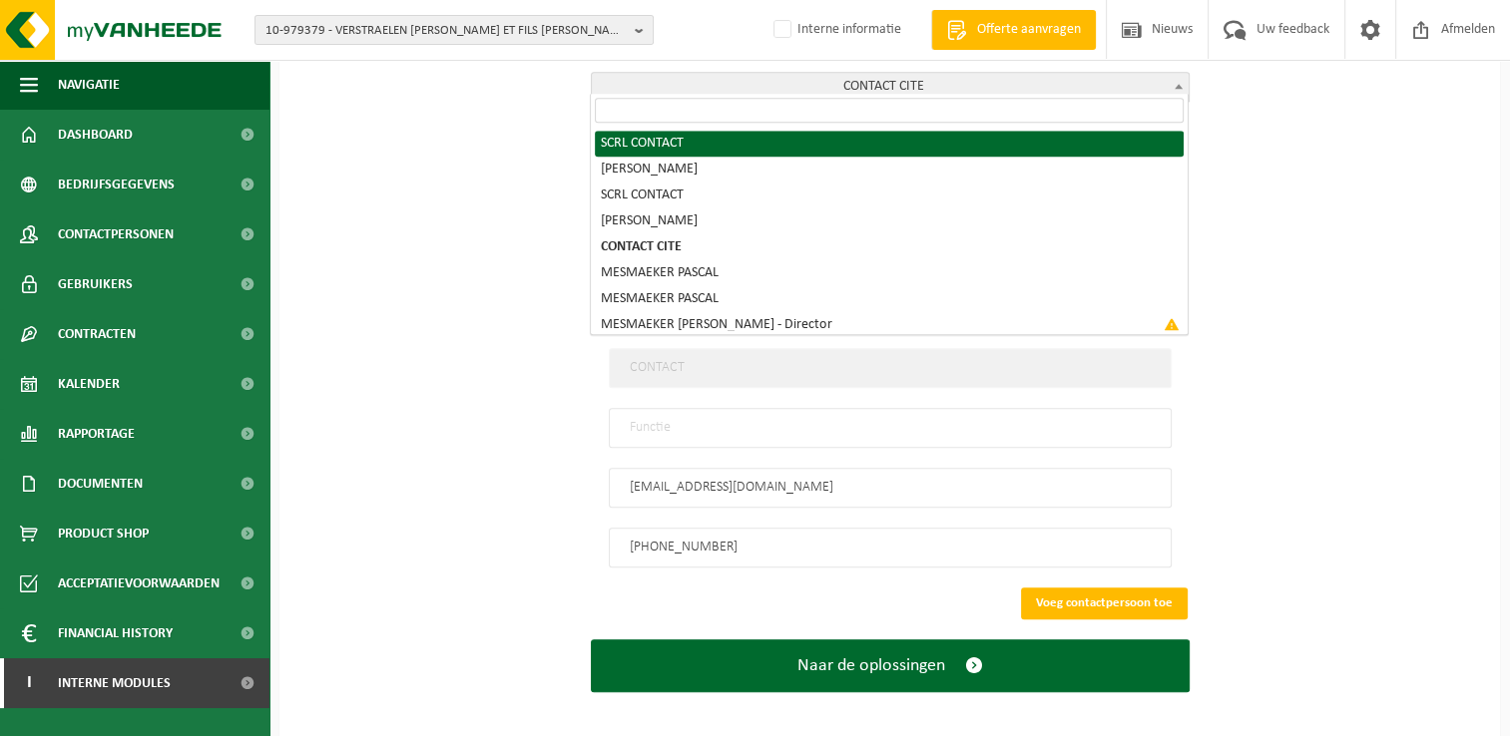
select select "{"code":"10-951003","firstname":"CONTACT","surname":"SCRL","gender":"Unknown","…"
type input "CONTACT"
type input "SCRL"
type input "0475/78 38 52"
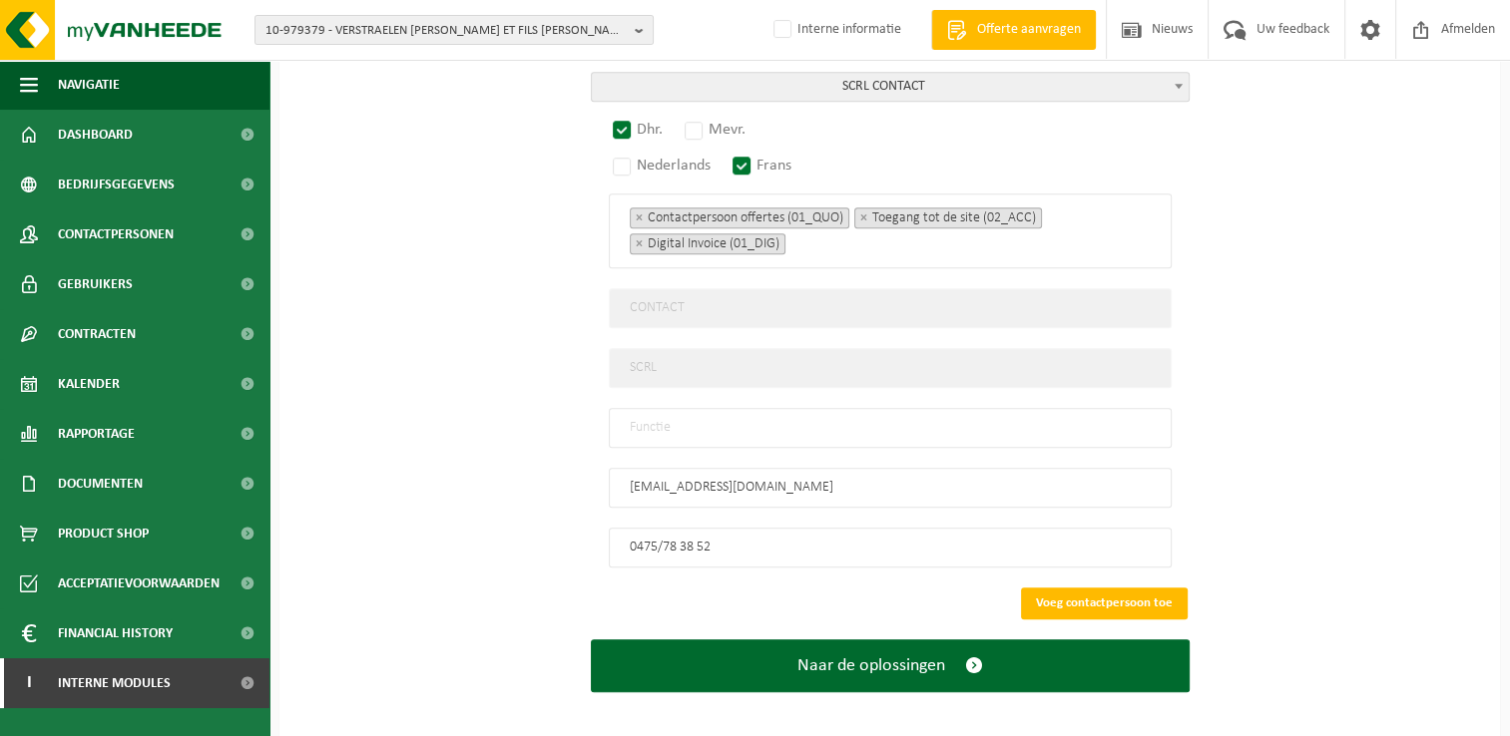
click at [656, 418] on input "text" at bounding box center [890, 428] width 563 height 40
type input "Manager"
click at [1080, 589] on button "Voeg contactpersoon toe" at bounding box center [1104, 604] width 167 height 32
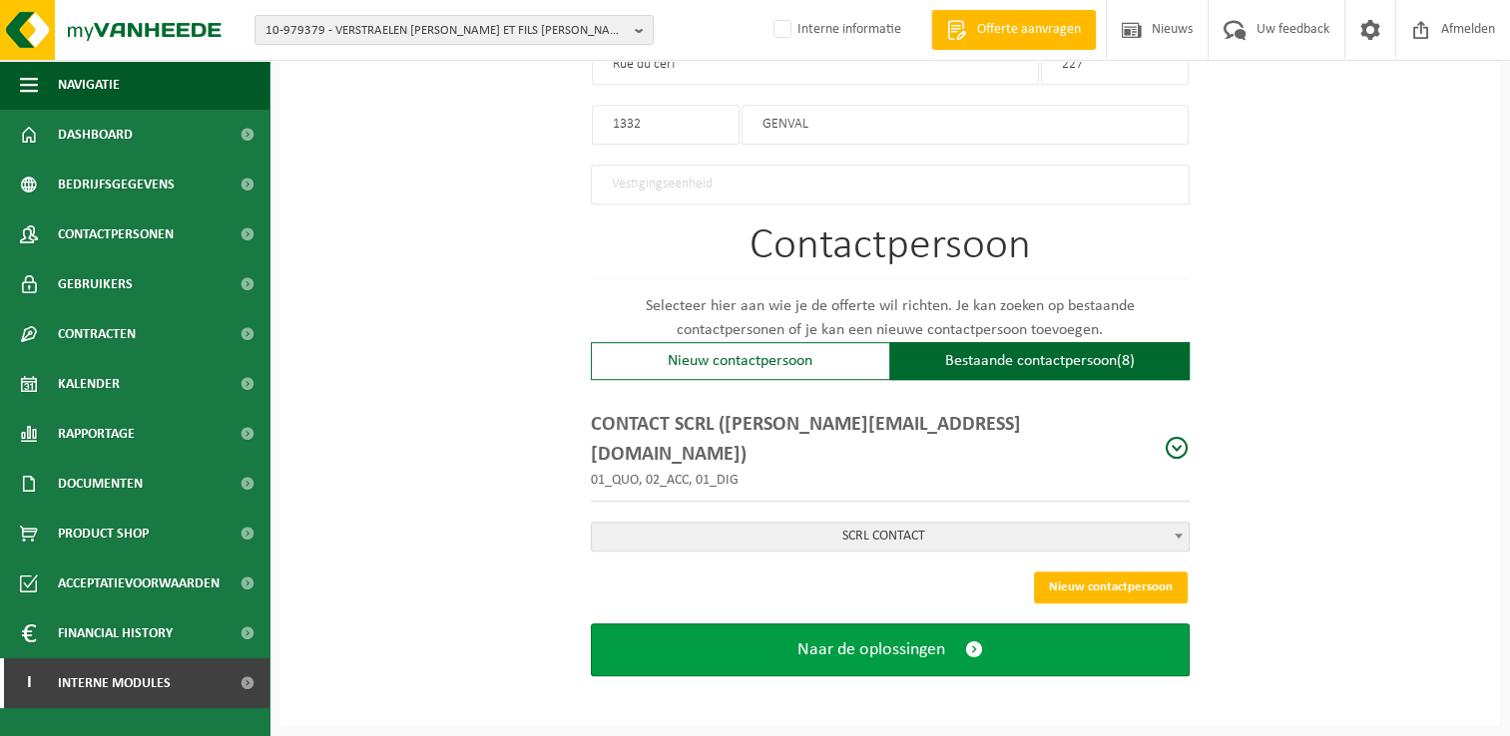
scroll to position [1110, 0]
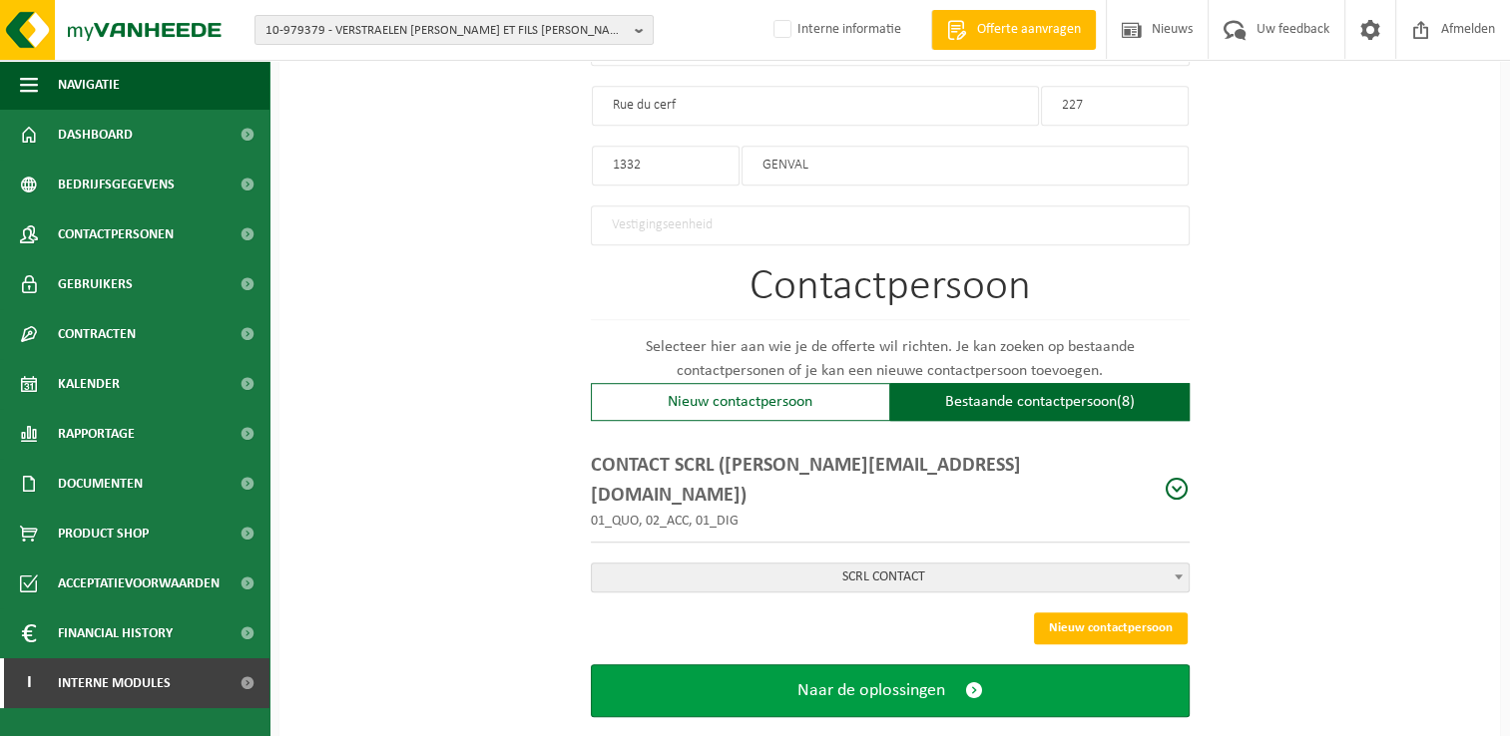
click at [946, 665] on button "Naar de oplossingen" at bounding box center [890, 691] width 599 height 53
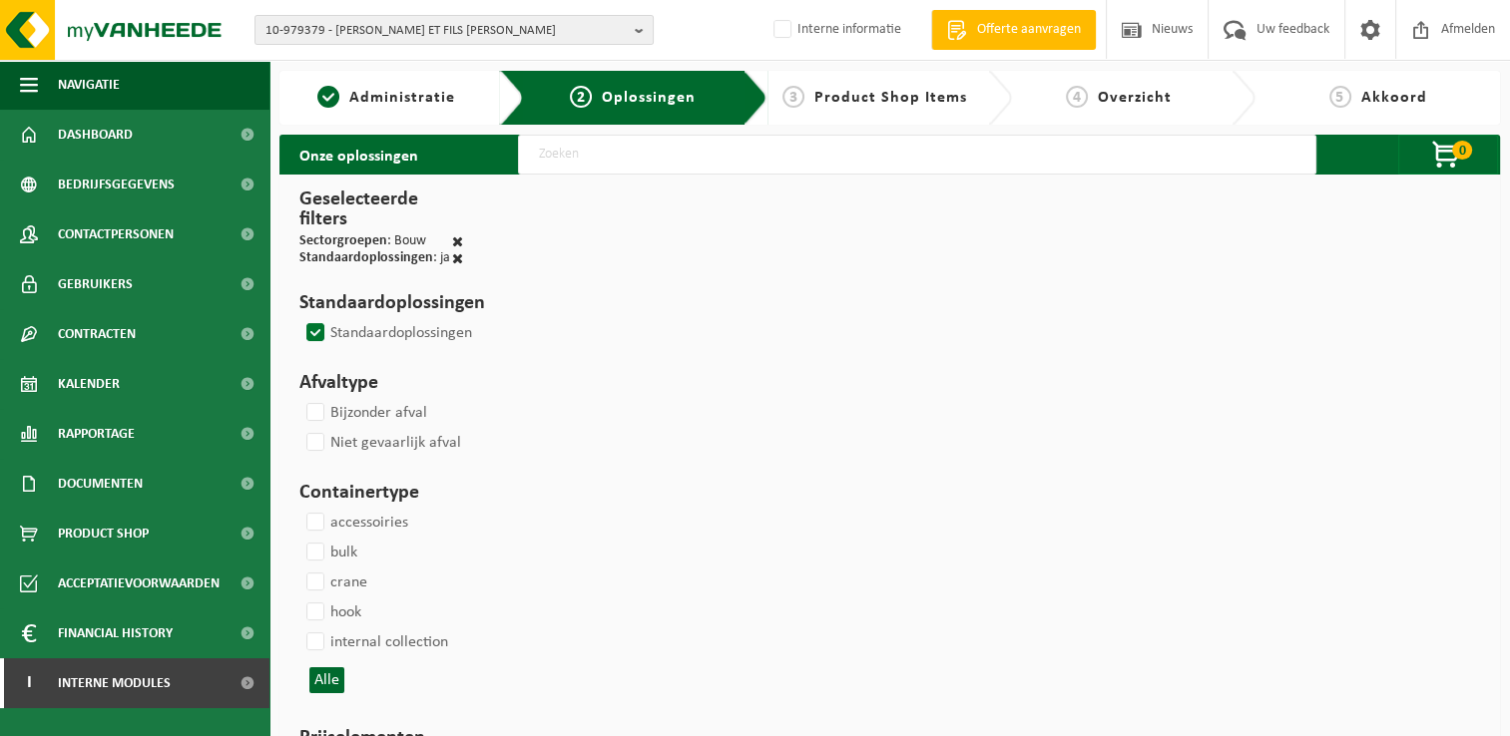
click at [592, 154] on input "text" at bounding box center [917, 155] width 798 height 40
type input "000291"
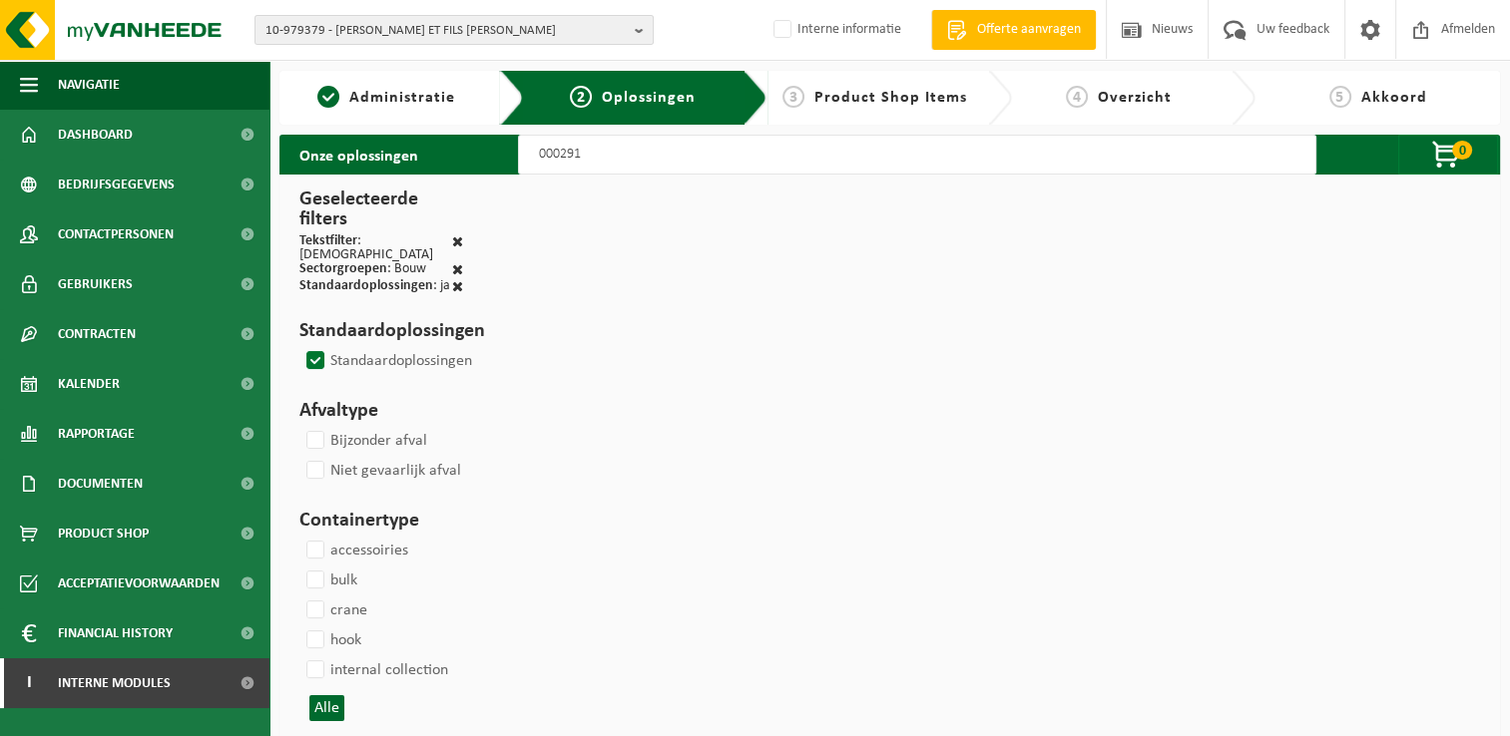
select select
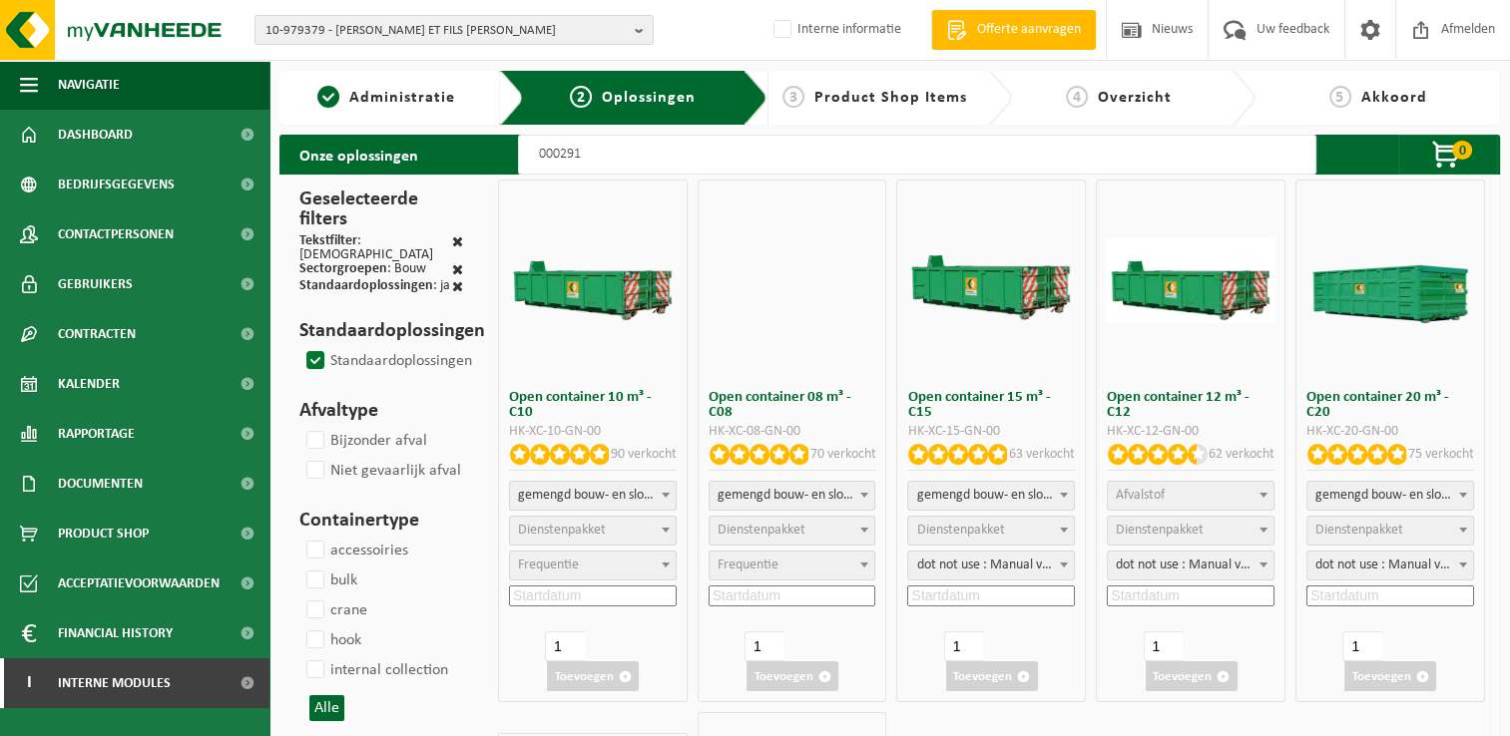
select select
select select "197"
select select
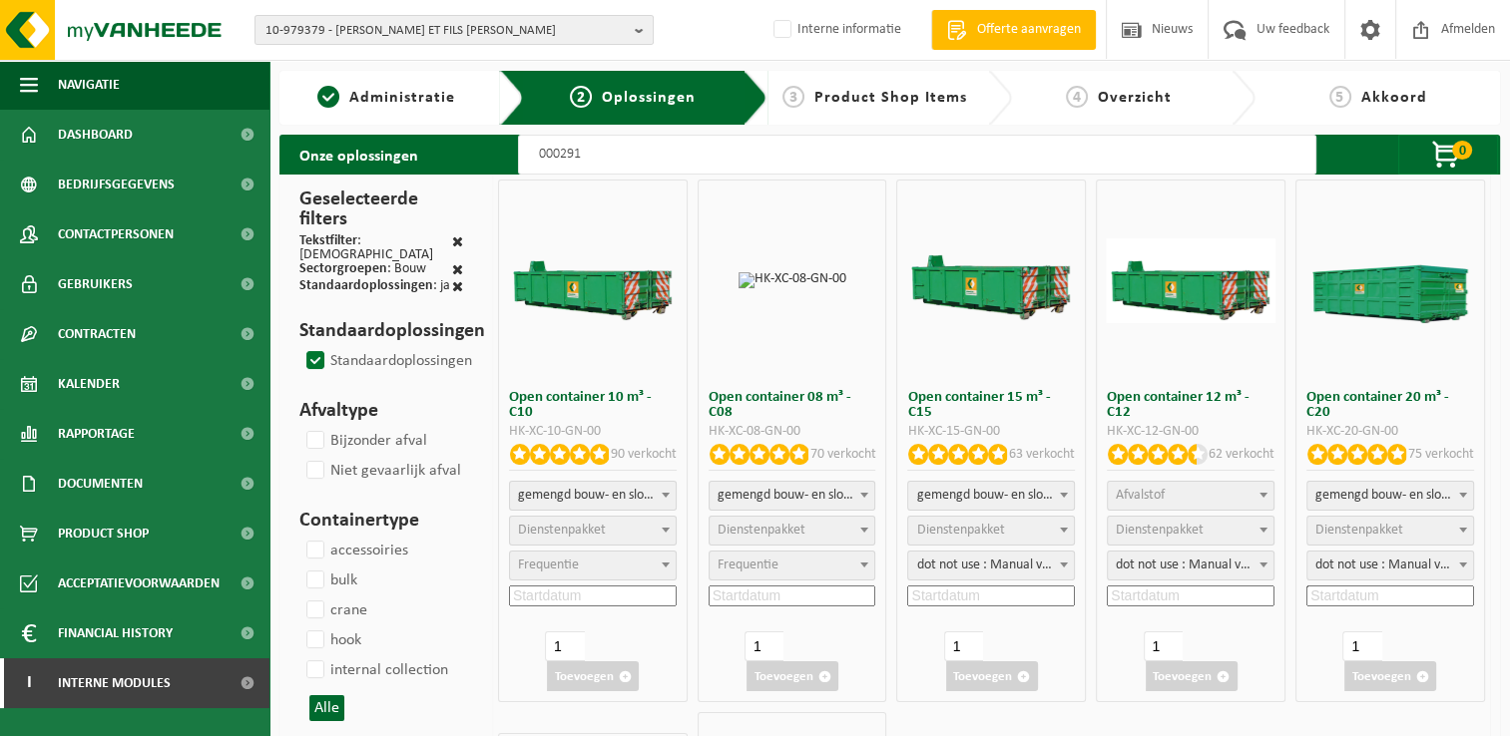
select select
select select "197"
select select
select select "197"
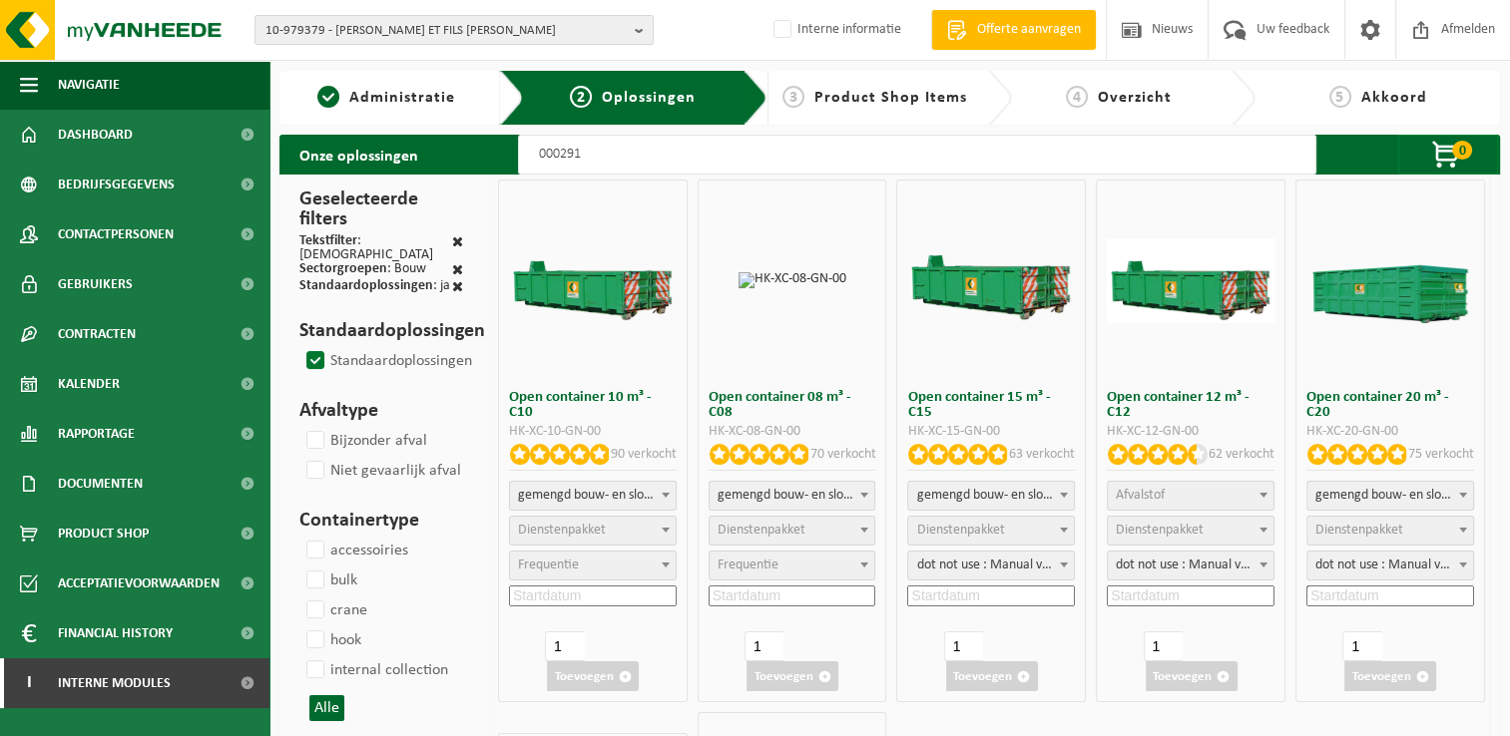
select select
select select "25"
click at [1208, 492] on span "Afvalstof" at bounding box center [1191, 496] width 166 height 28
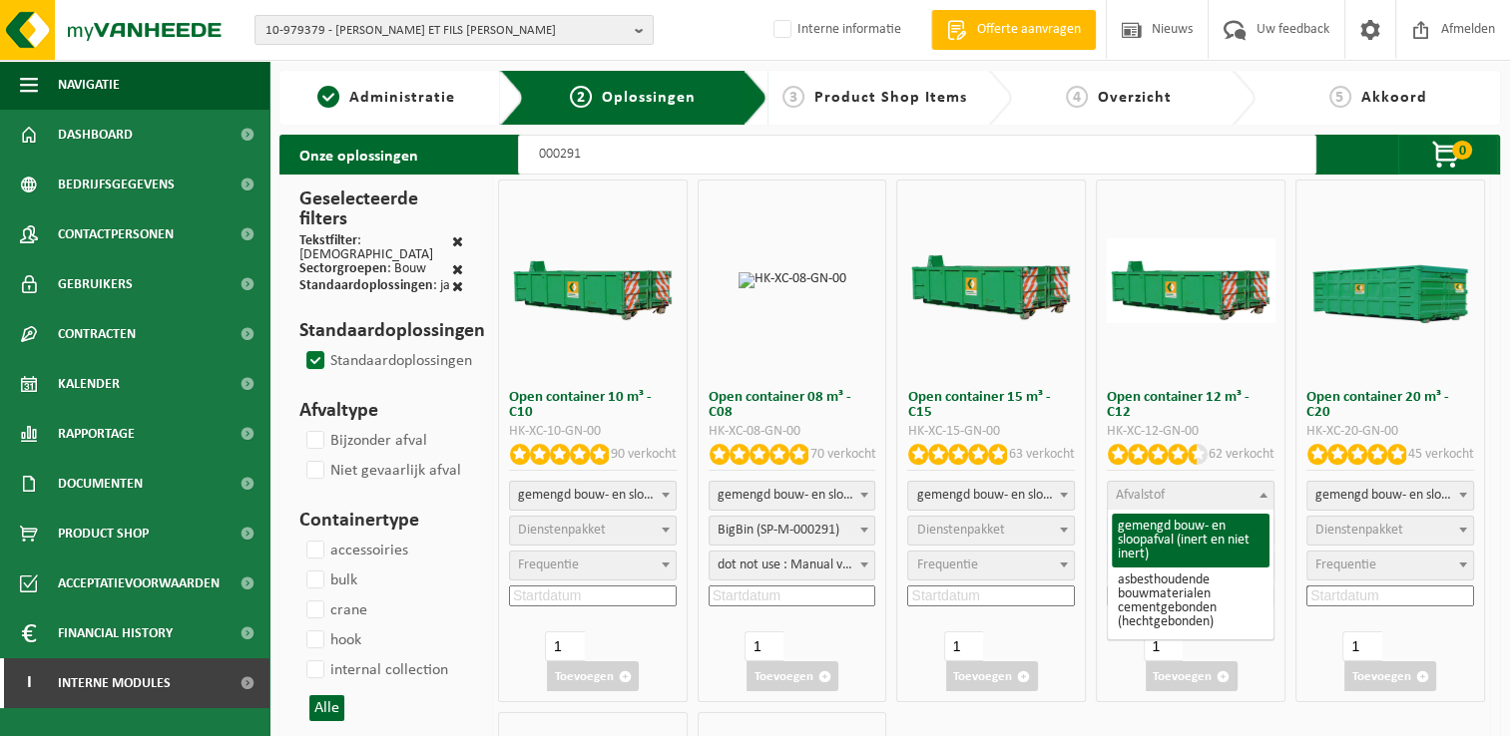
select select "31"
select select
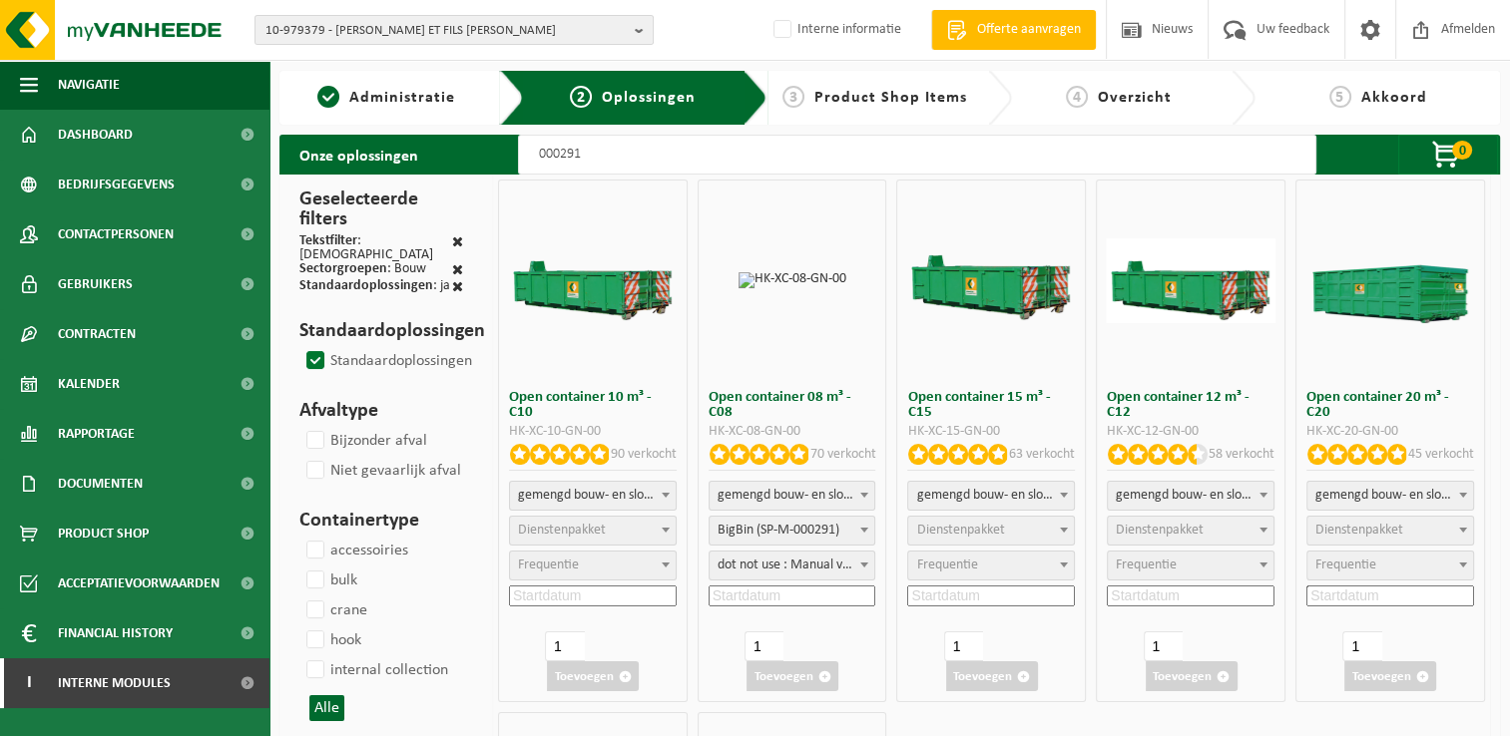
select select
click at [1174, 528] on span "Dienstenpakket" at bounding box center [1160, 530] width 88 height 15
select select "197"
select select "25"
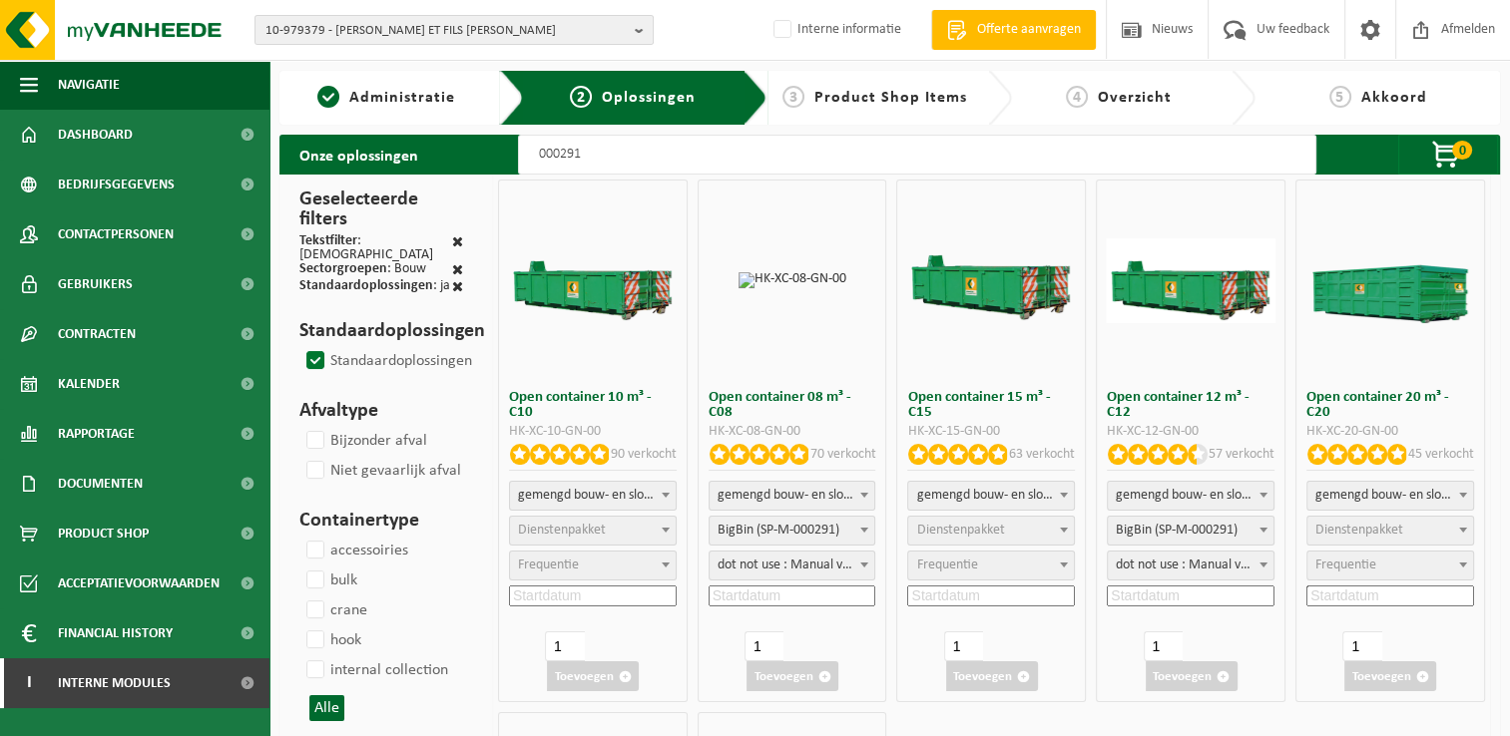
click at [1176, 602] on input at bounding box center [1191, 596] width 168 height 21
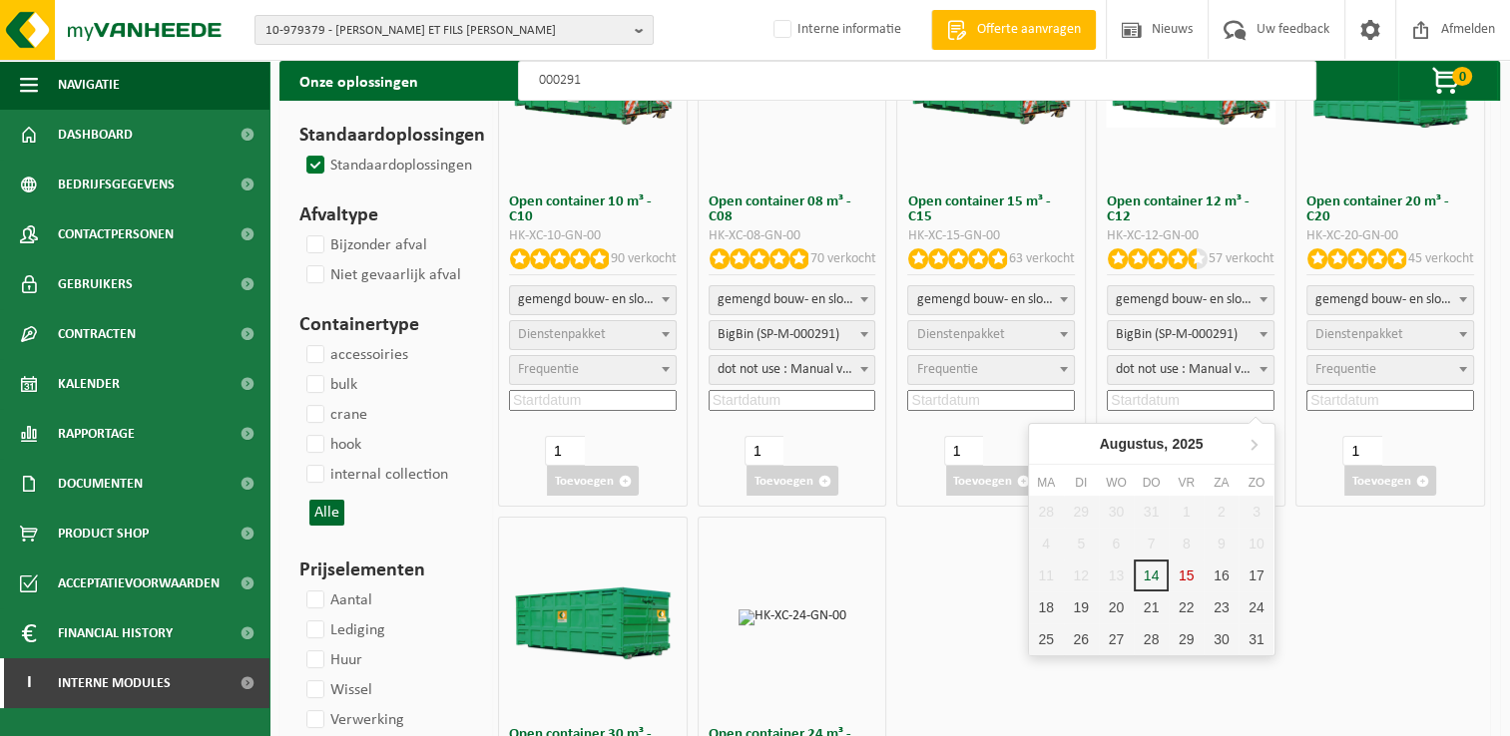
scroll to position [200, 0]
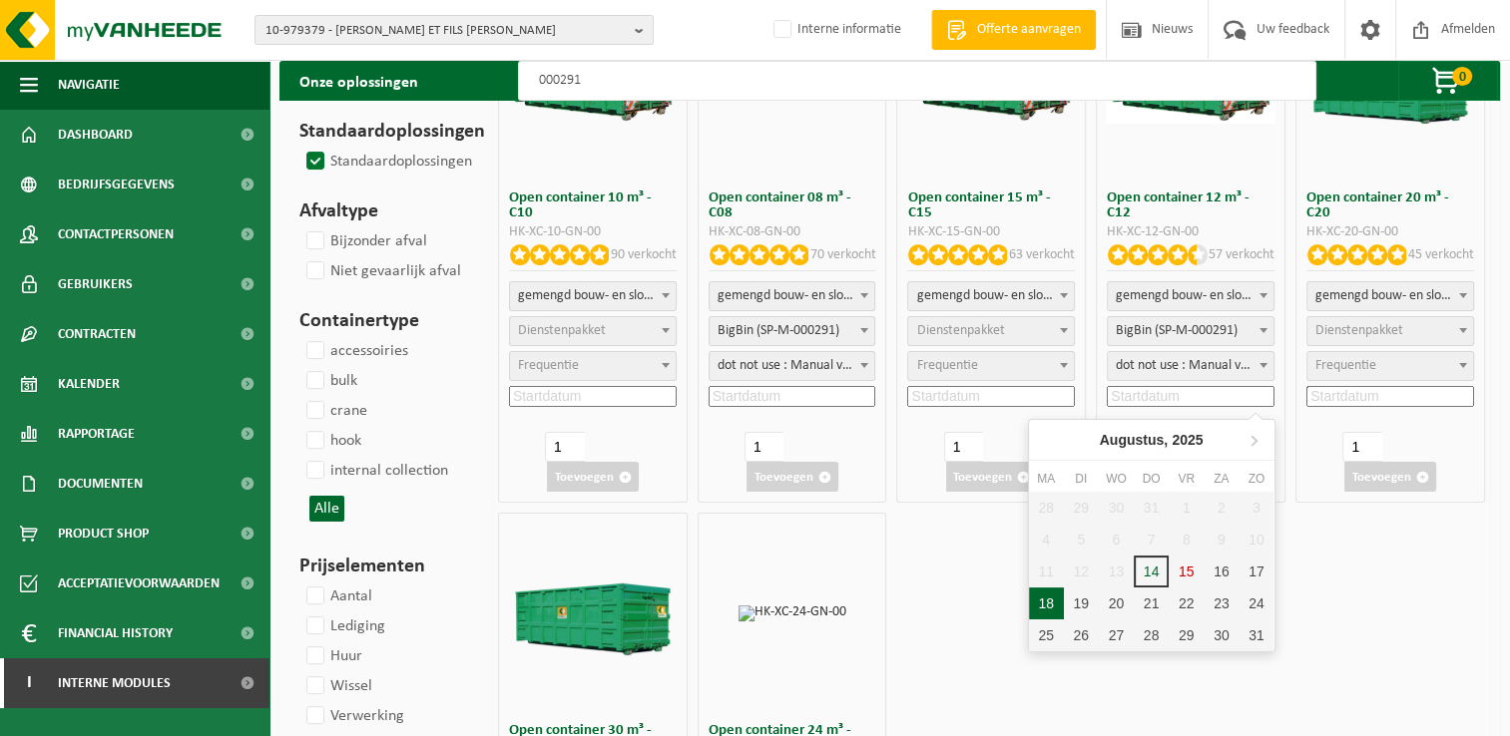
click at [1057, 598] on div "18" at bounding box center [1046, 604] width 35 height 32
type input "2025-08-18"
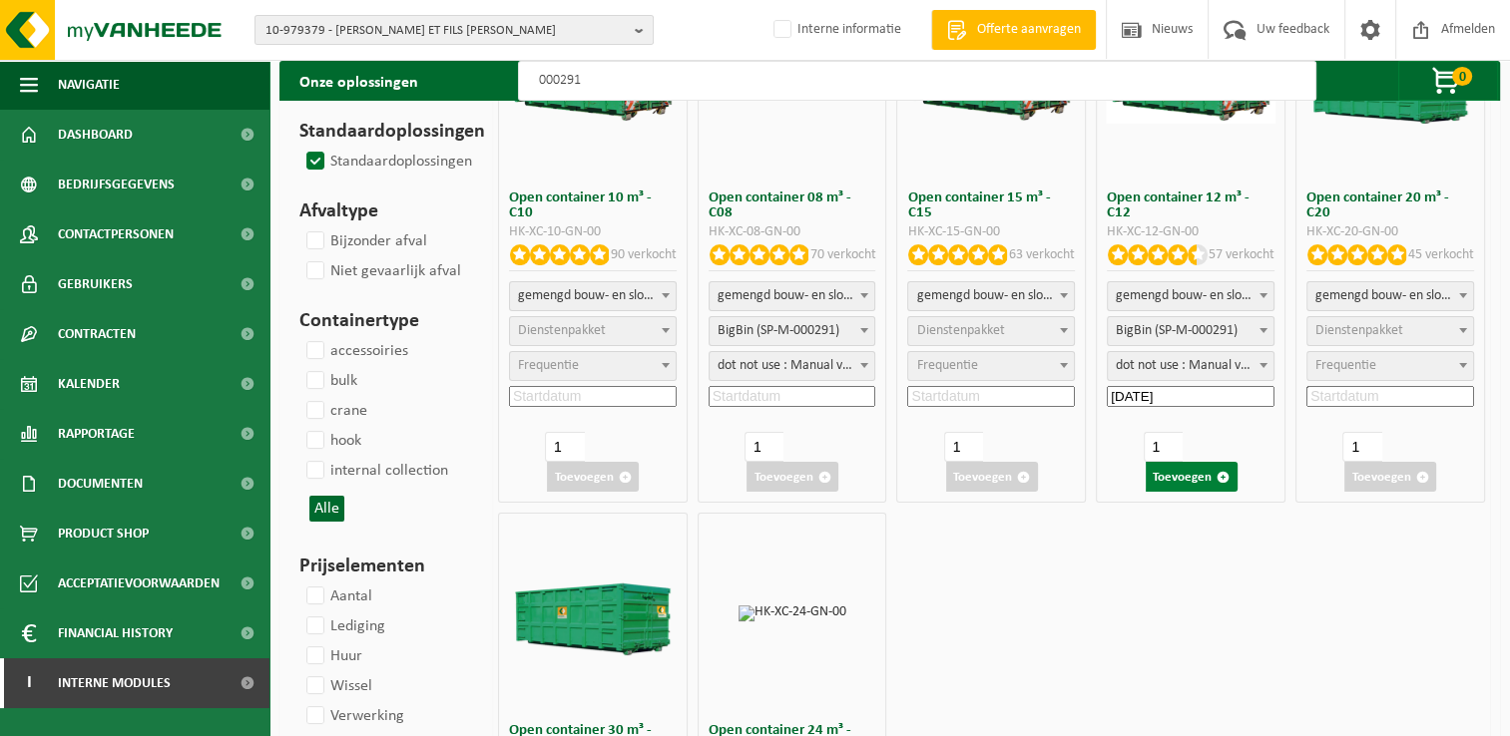
click at [1182, 475] on button "Toevoegen" at bounding box center [1192, 477] width 92 height 30
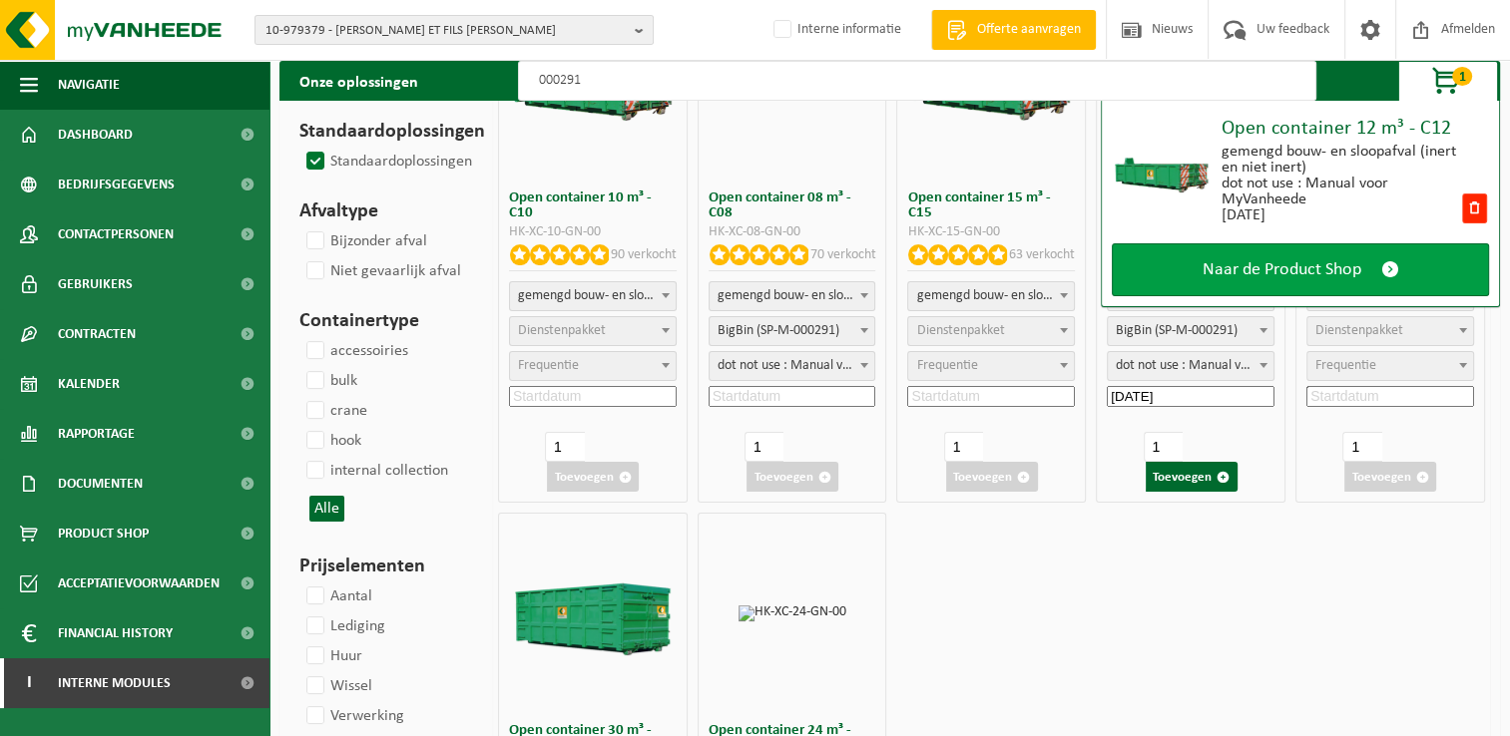
click at [1265, 262] on span "Naar de Product Shop" at bounding box center [1281, 269] width 159 height 21
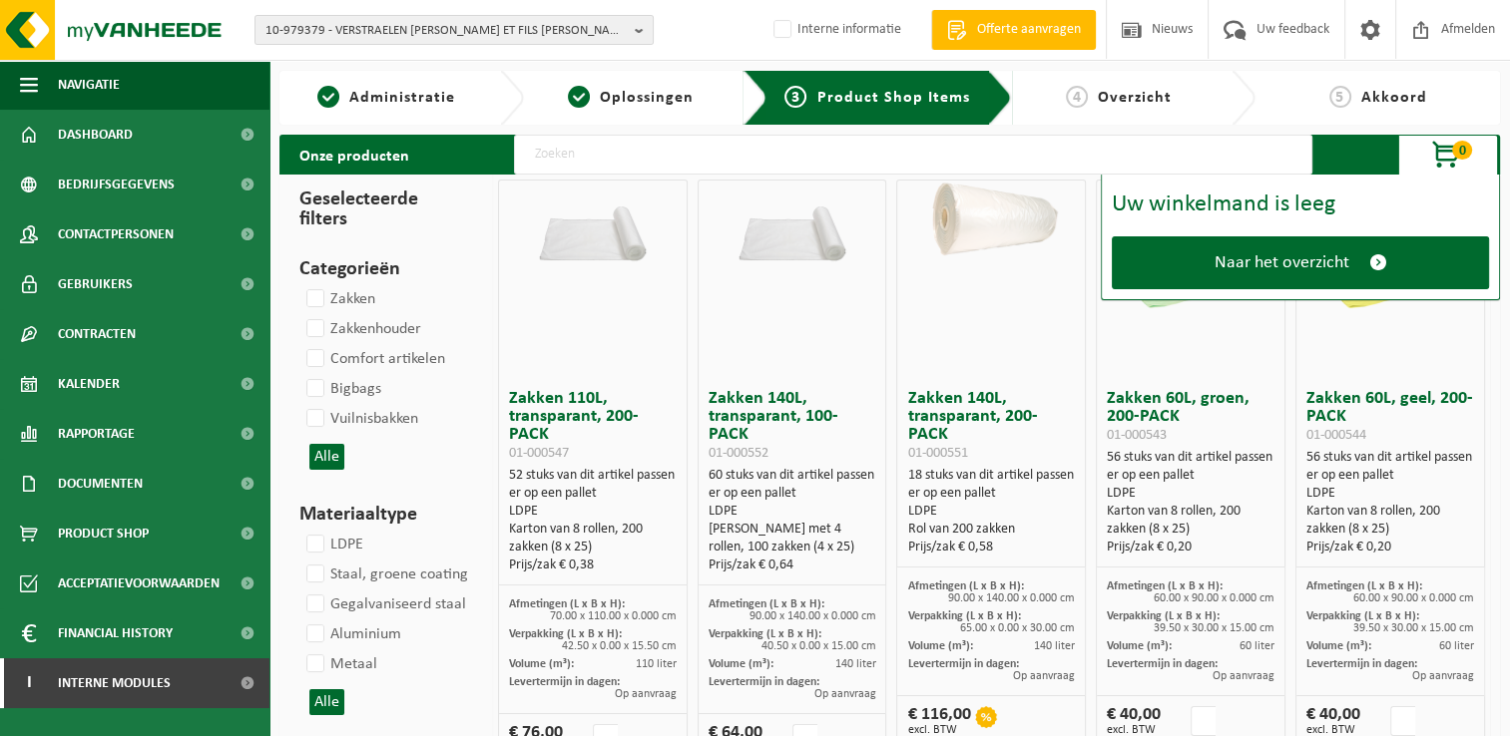
click at [1265, 262] on span "Naar het overzicht" at bounding box center [1281, 262] width 135 height 21
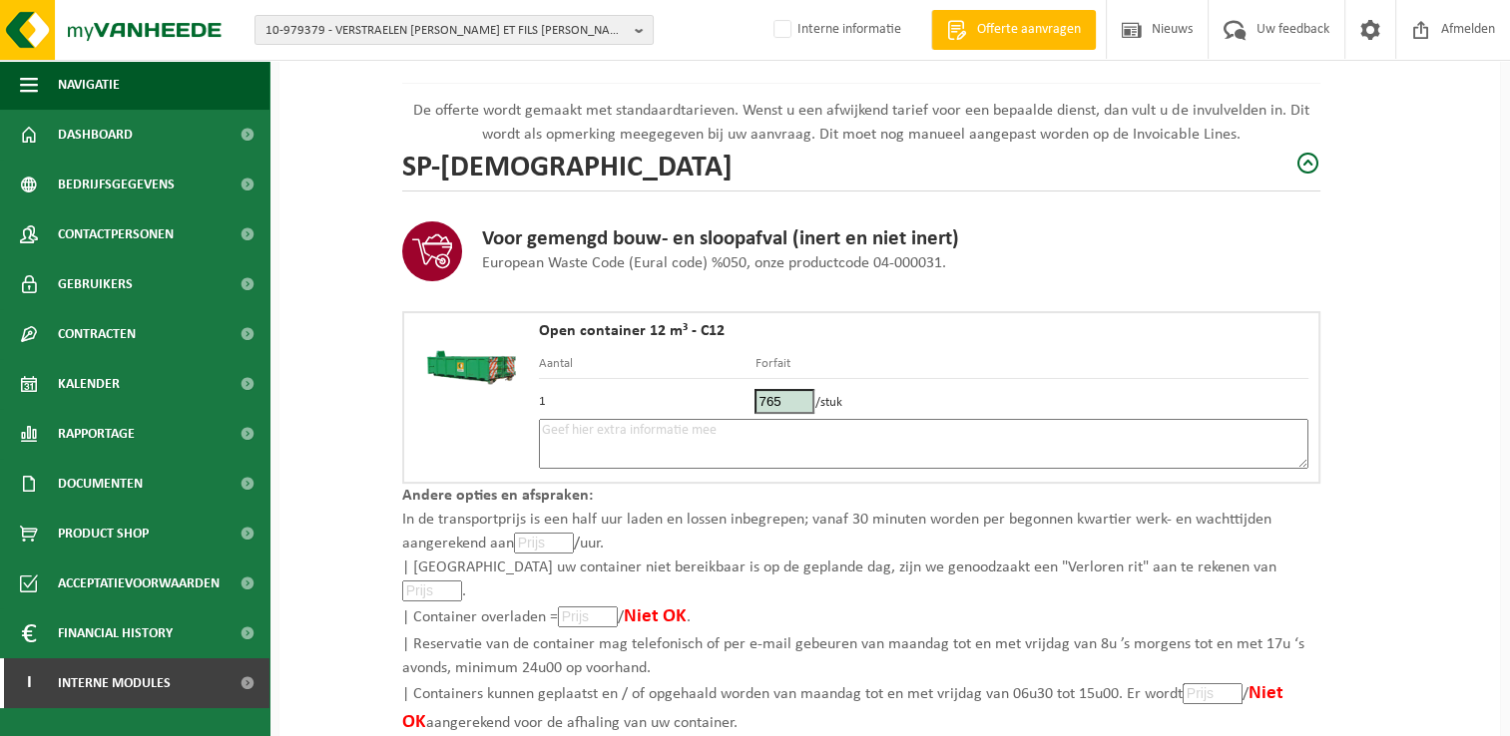
scroll to position [200, 0]
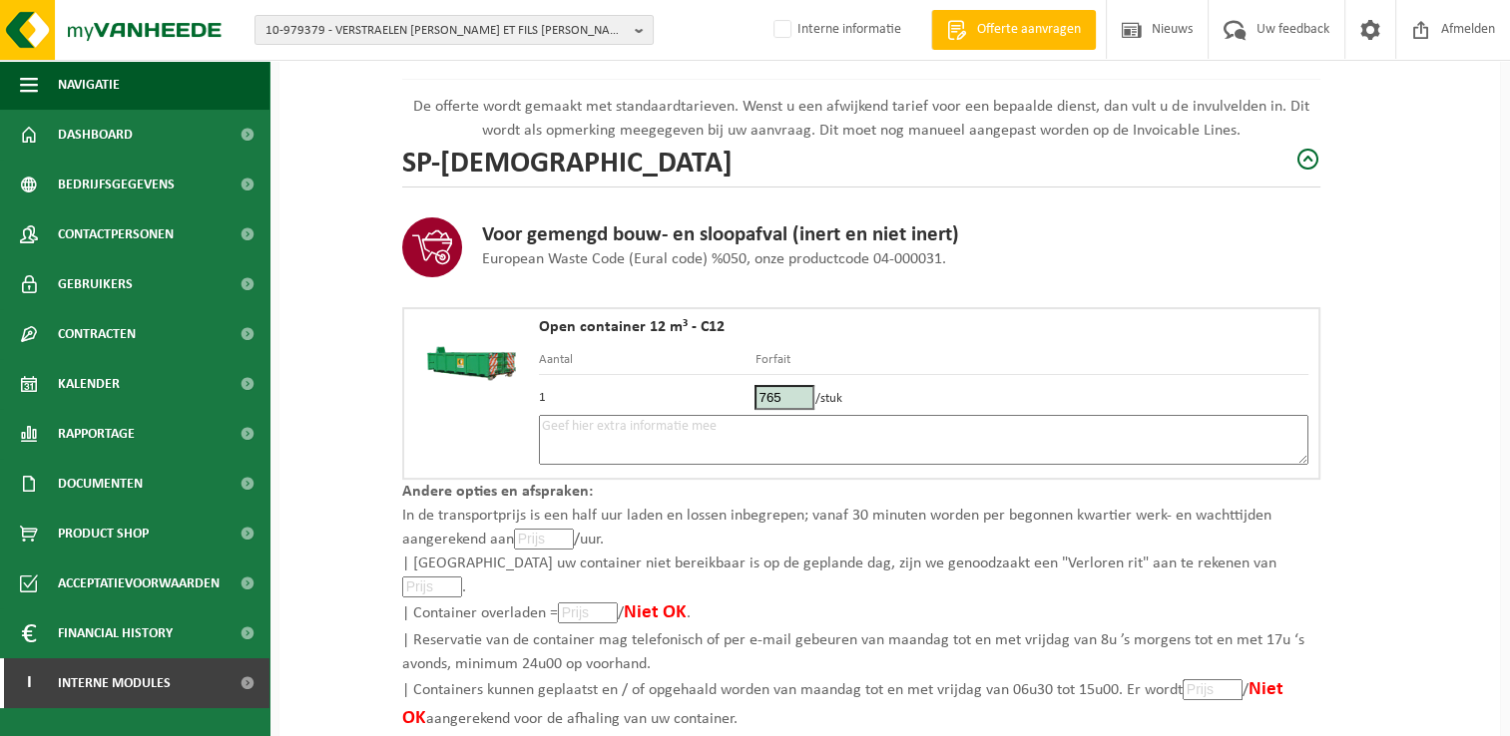
click at [620, 433] on textarea at bounding box center [923, 440] width 769 height 50
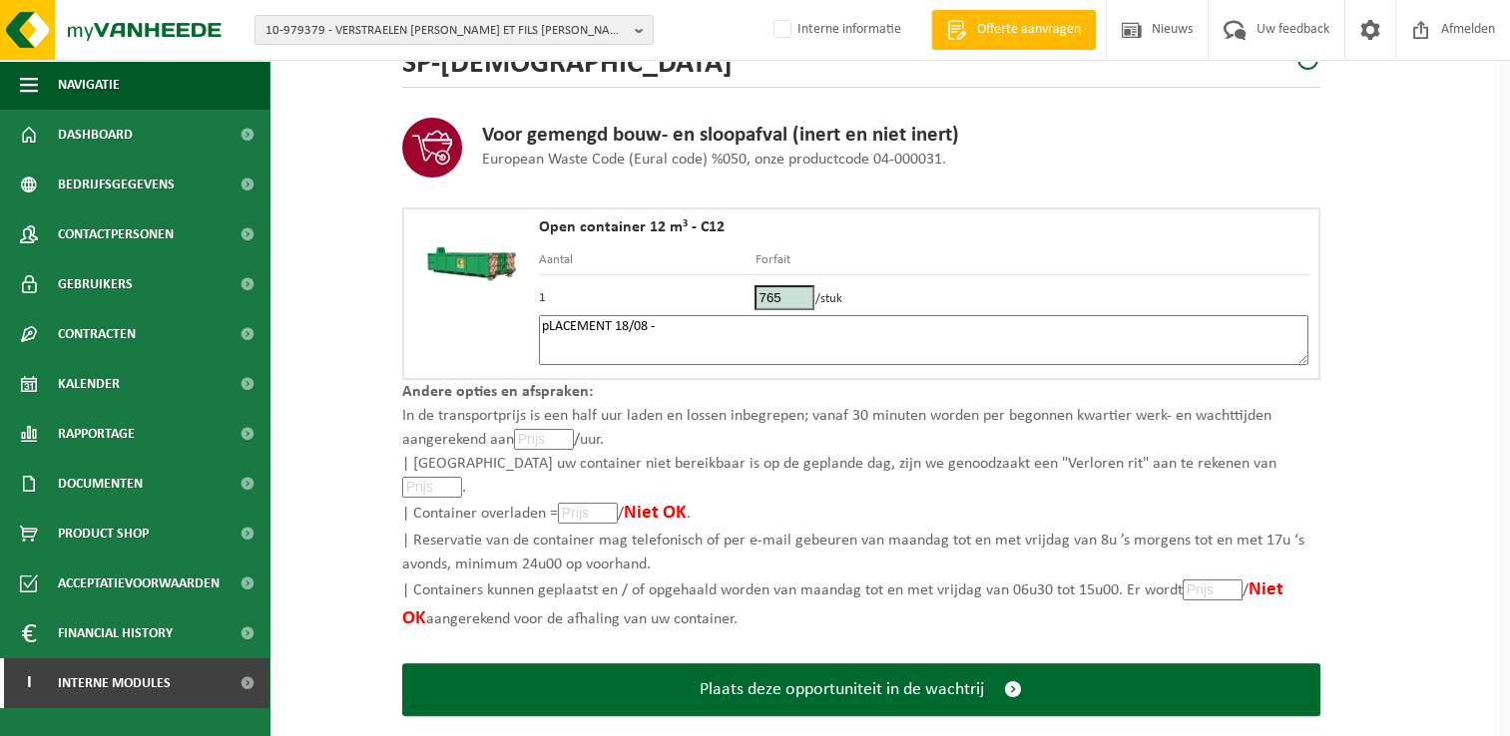
drag, startPoint x: 611, startPoint y: 325, endPoint x: 283, endPoint y: 301, distance: 328.2
click at [283, 301] on div "Overzicht De offerte wordt gemaakt met standaardtarieven. Wenst u een afwijkend…" at bounding box center [889, 320] width 1220 height 891
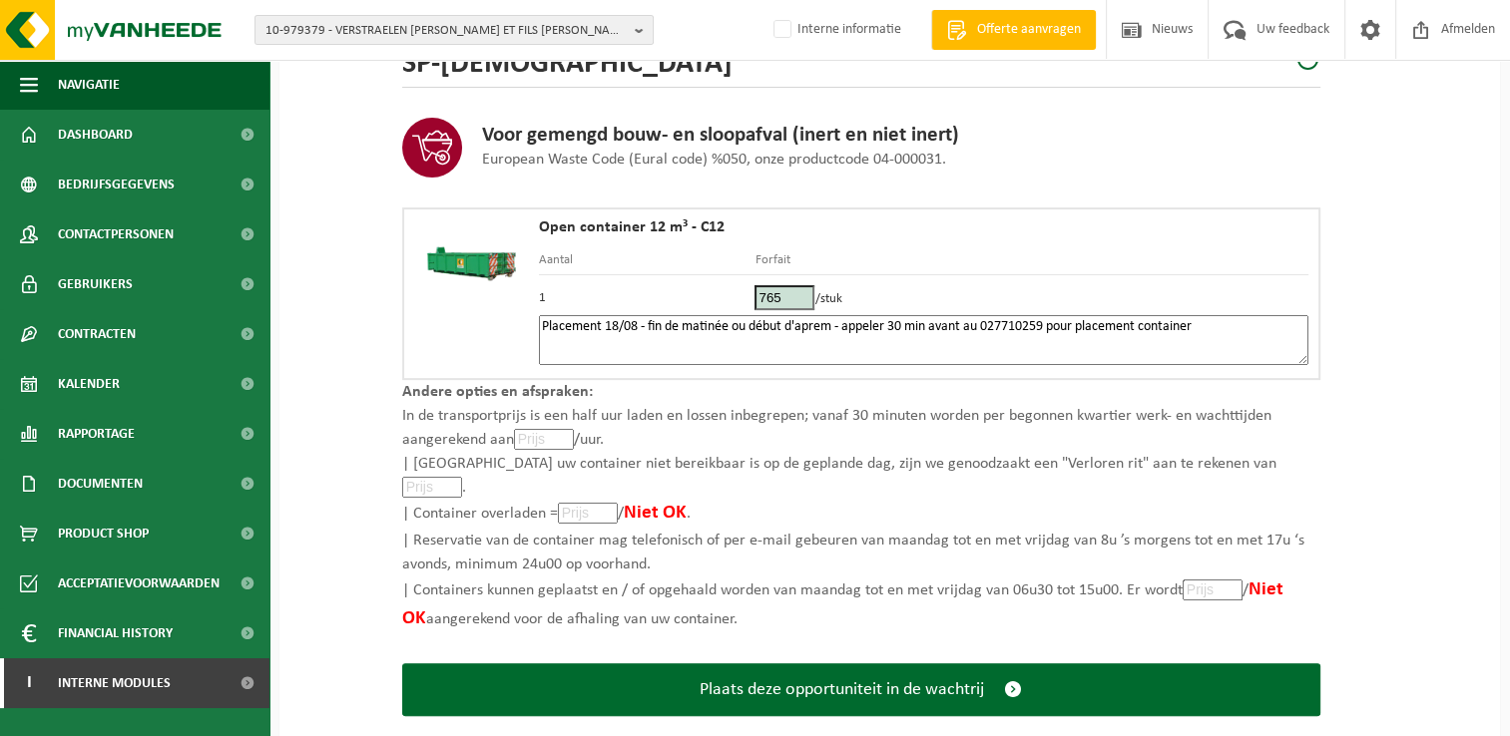
click at [1083, 329] on textarea "Placement 18/08 - fin de matinée ou début d'aprem - appeler 30 min avant au 027…" at bounding box center [923, 340] width 769 height 50
drag, startPoint x: 1202, startPoint y: 321, endPoint x: 1525, endPoint y: 365, distance: 325.3
click at [1509, 365] on html "10-979379 - VERSTRAELEN OLIVIER ET FILS SRL - SOMBREFFE 10-979379 - VERSTRAELEN…" at bounding box center [755, 69] width 1510 height 736
drag, startPoint x: 1143, startPoint y: 324, endPoint x: 1317, endPoint y: 337, distance: 175.1
click at [1143, 325] on textarea "Placement 18/08 - fin de matinée ou début d'aprem - appeler 30 min avant au 027…" at bounding box center [923, 340] width 769 height 50
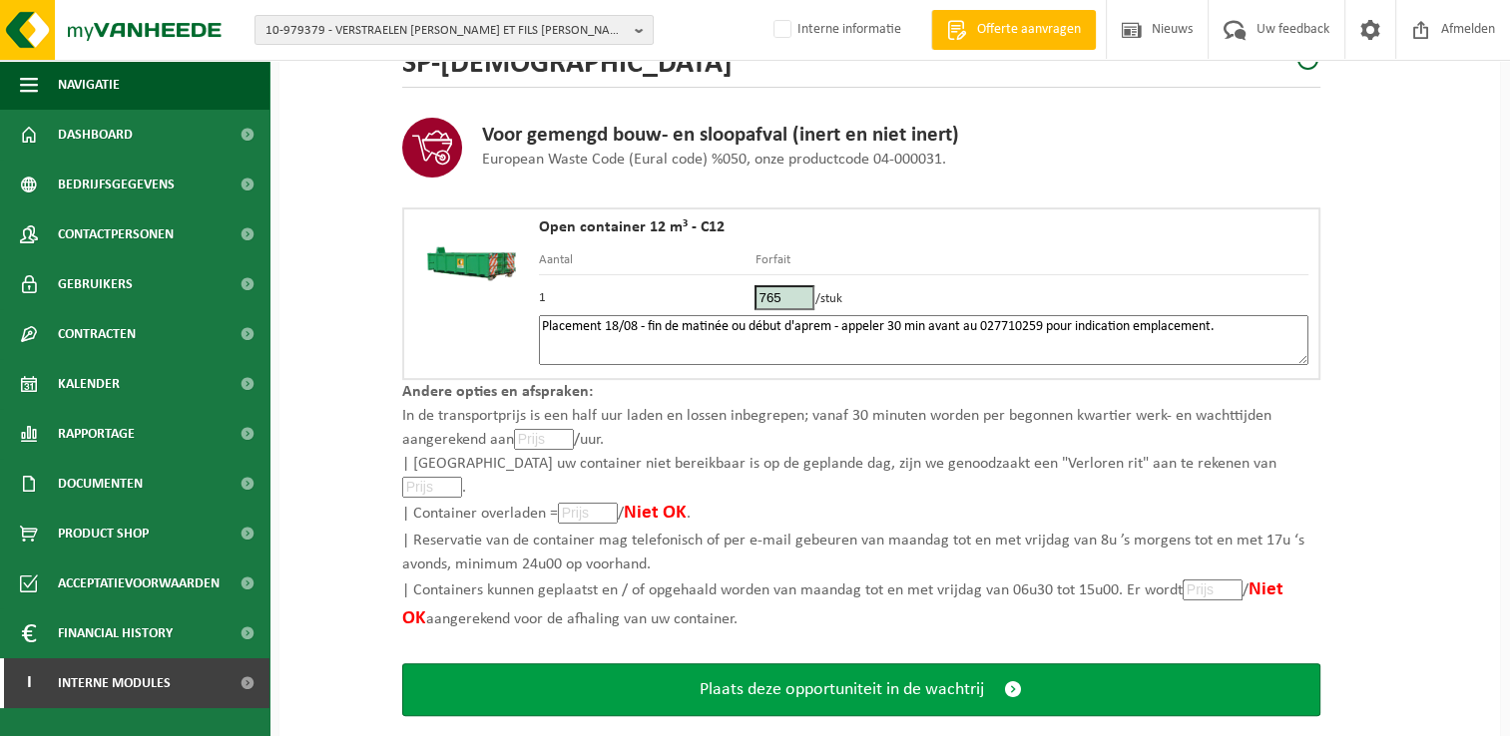
type textarea "Placement 18/08 - fin de matinée ou début d'aprem - appeler 30 min avant au 027…"
click at [938, 680] on span "Plaats deze opportuniteit in de wachtrij" at bounding box center [842, 690] width 284 height 21
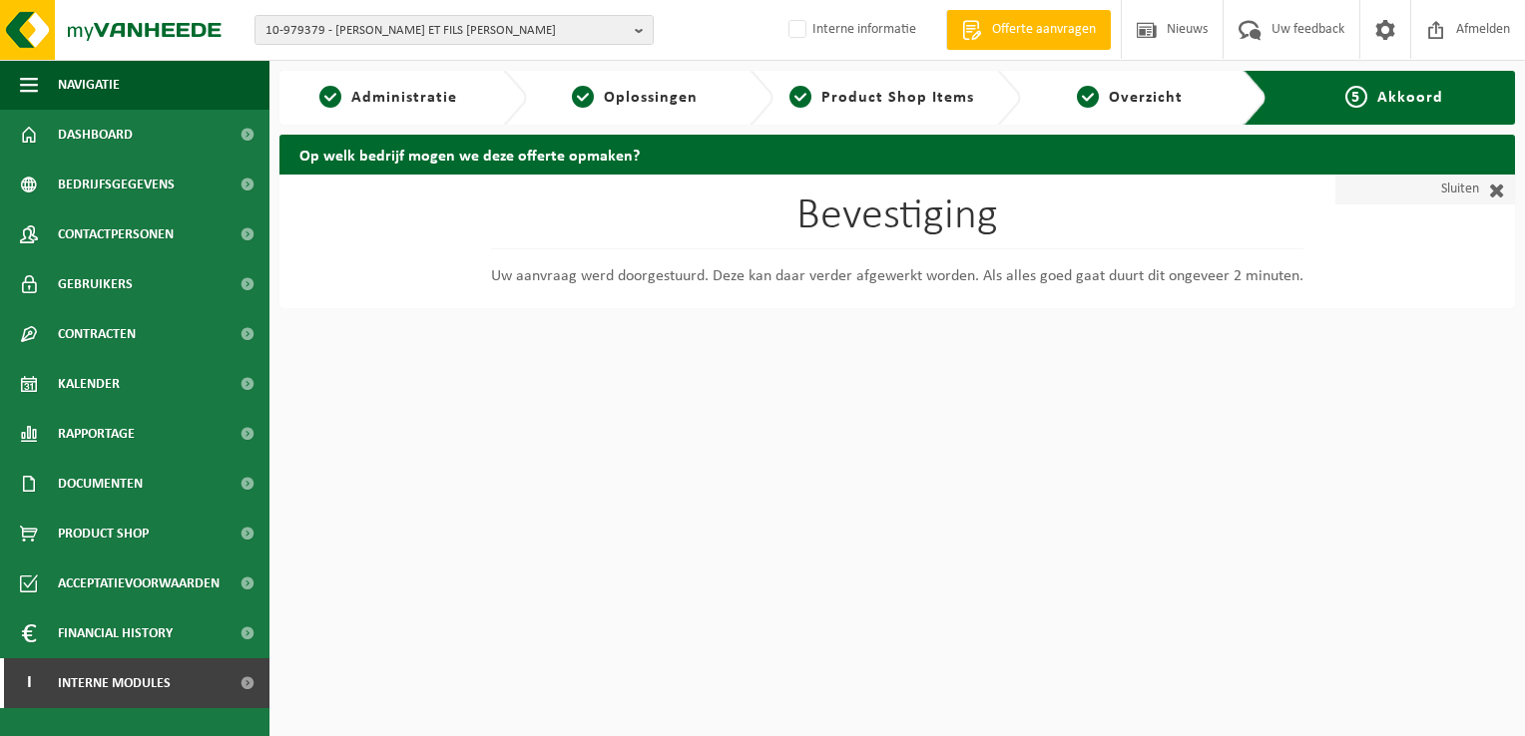
click at [1443, 190] on link "Sluiten" at bounding box center [1425, 190] width 180 height 30
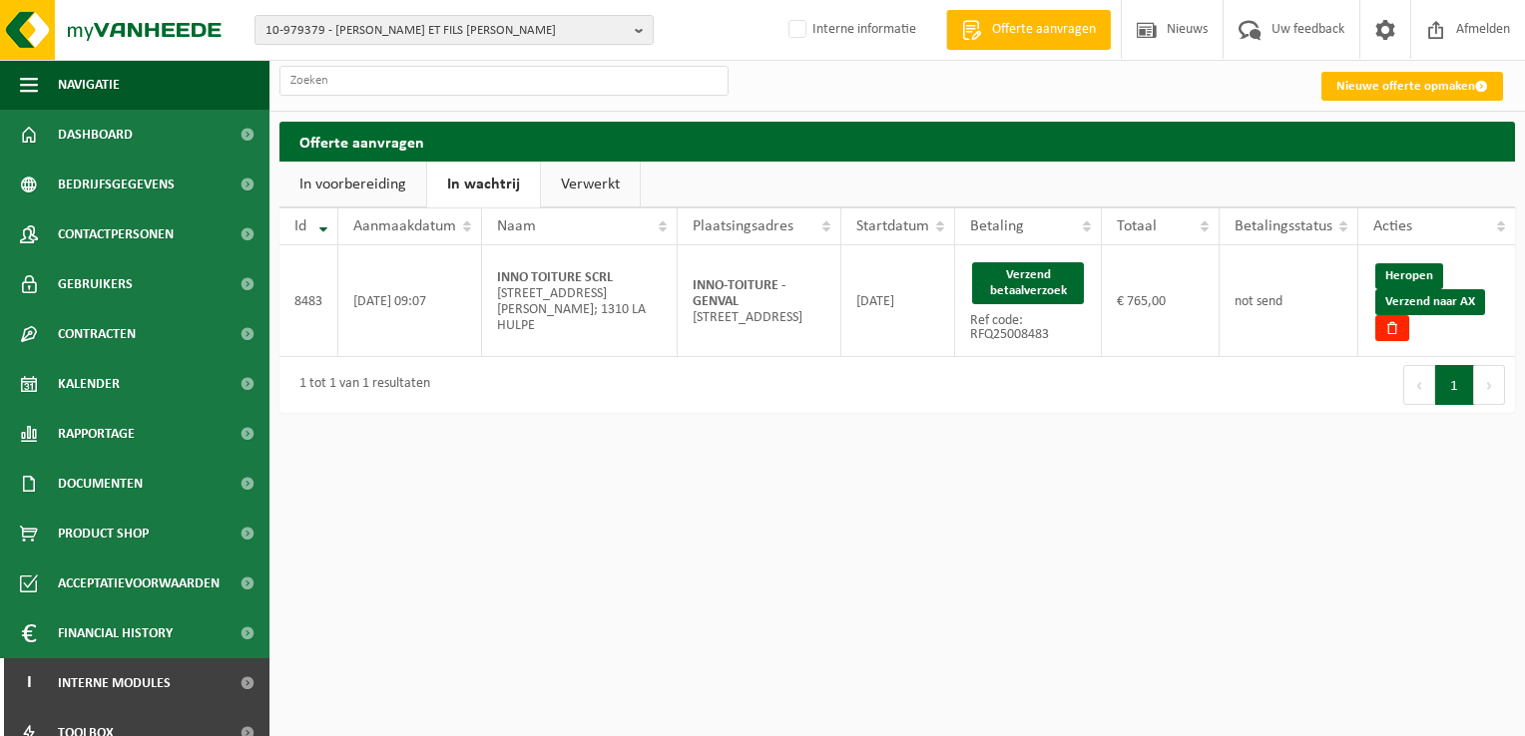
click at [506, 189] on link "In wachtrij" at bounding box center [483, 185] width 113 height 46
drag, startPoint x: 762, startPoint y: 285, endPoint x: 680, endPoint y: 263, distance: 85.7
click at [680, 263] on td "INNO-TOITURE - GENVAL Rue du cerf 227; 1332 GENVAL" at bounding box center [760, 301] width 164 height 112
drag, startPoint x: 680, startPoint y: 263, endPoint x: 734, endPoint y: 298, distance: 65.1
click at [734, 298] on strong "INNO-TOITURE - GENVAL" at bounding box center [739, 293] width 93 height 31
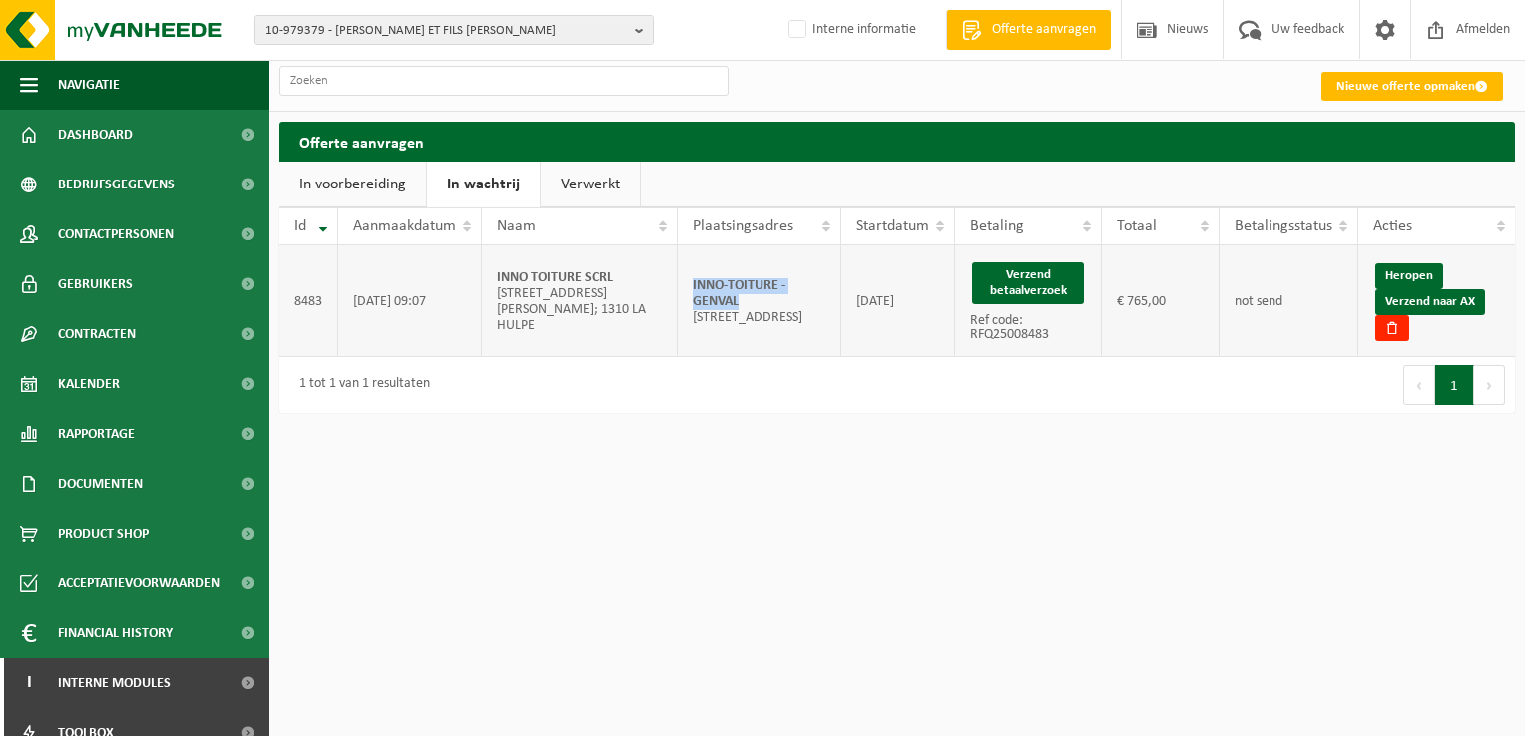
drag, startPoint x: 750, startPoint y: 298, endPoint x: 683, endPoint y: 271, distance: 73.0
click at [683, 271] on td "INNO-TOITURE - GENVAL Rue du cerf 227; 1332 GENVAL" at bounding box center [760, 301] width 164 height 112
copy strong "INNO-TOITURE - GENVAL"
click at [1041, 283] on button "Verzend betaalverzoek" at bounding box center [1028, 283] width 112 height 42
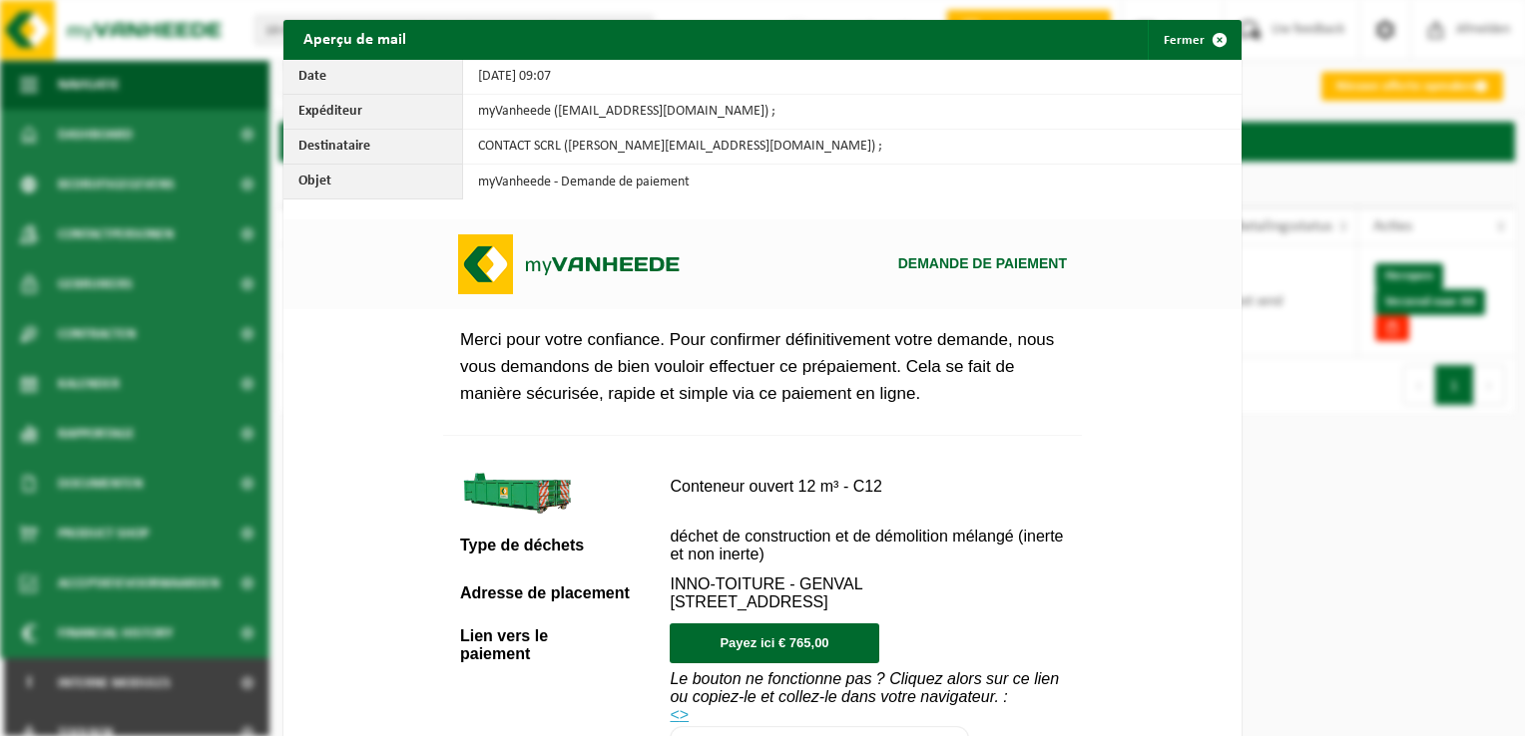
click at [834, 146] on td "CONTACT SCRL (pascal.mesmaeker@innotoiture.be) ;" at bounding box center [852, 147] width 778 height 35
click at [852, 154] on td "CONTACT SCRL (pascal.mesmaeker@innotoiture.be) ;" at bounding box center [852, 147] width 778 height 35
click at [853, 154] on td "CONTACT SCRL (pascal.mesmaeker@innotoiture.be) ;" at bounding box center [852, 147] width 778 height 35
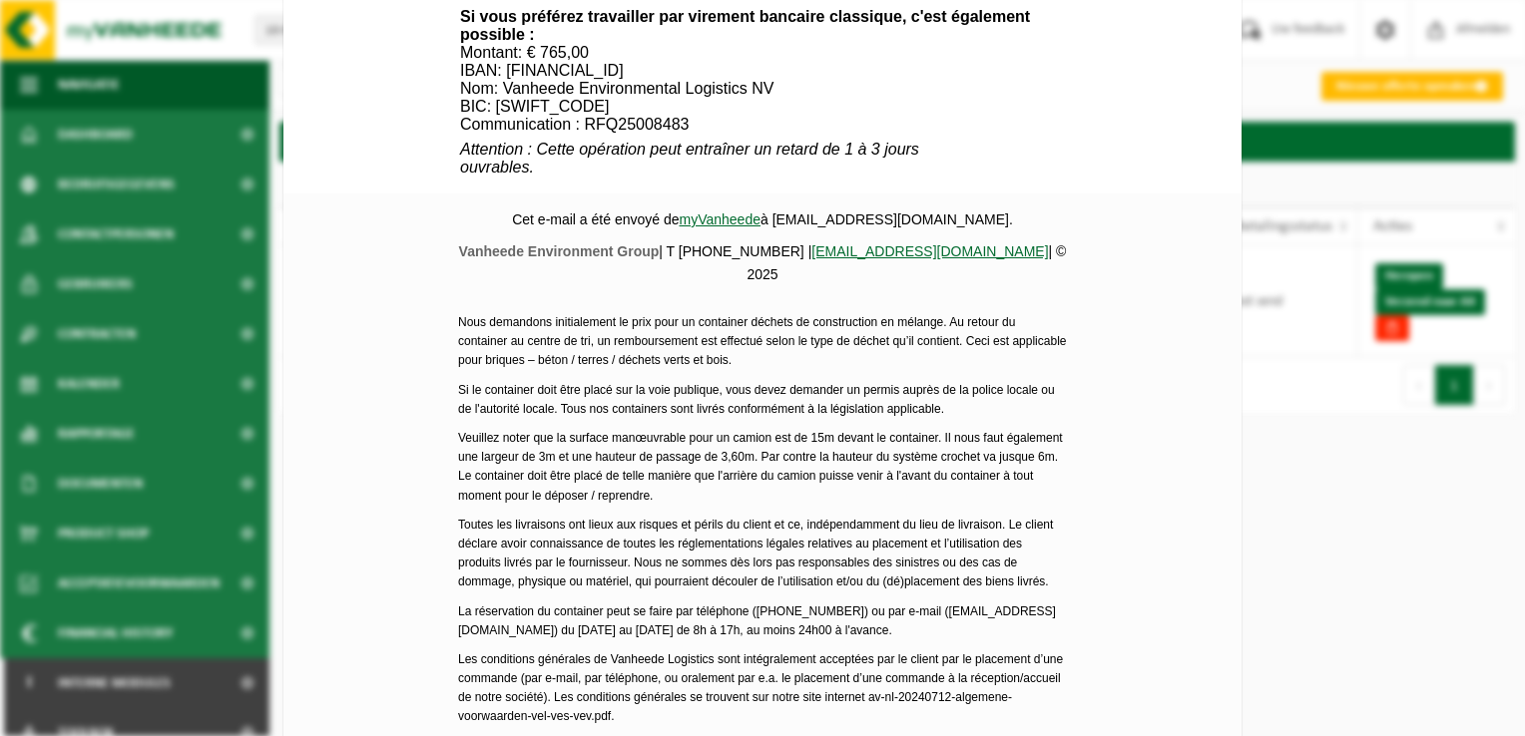
scroll to position [939, 0]
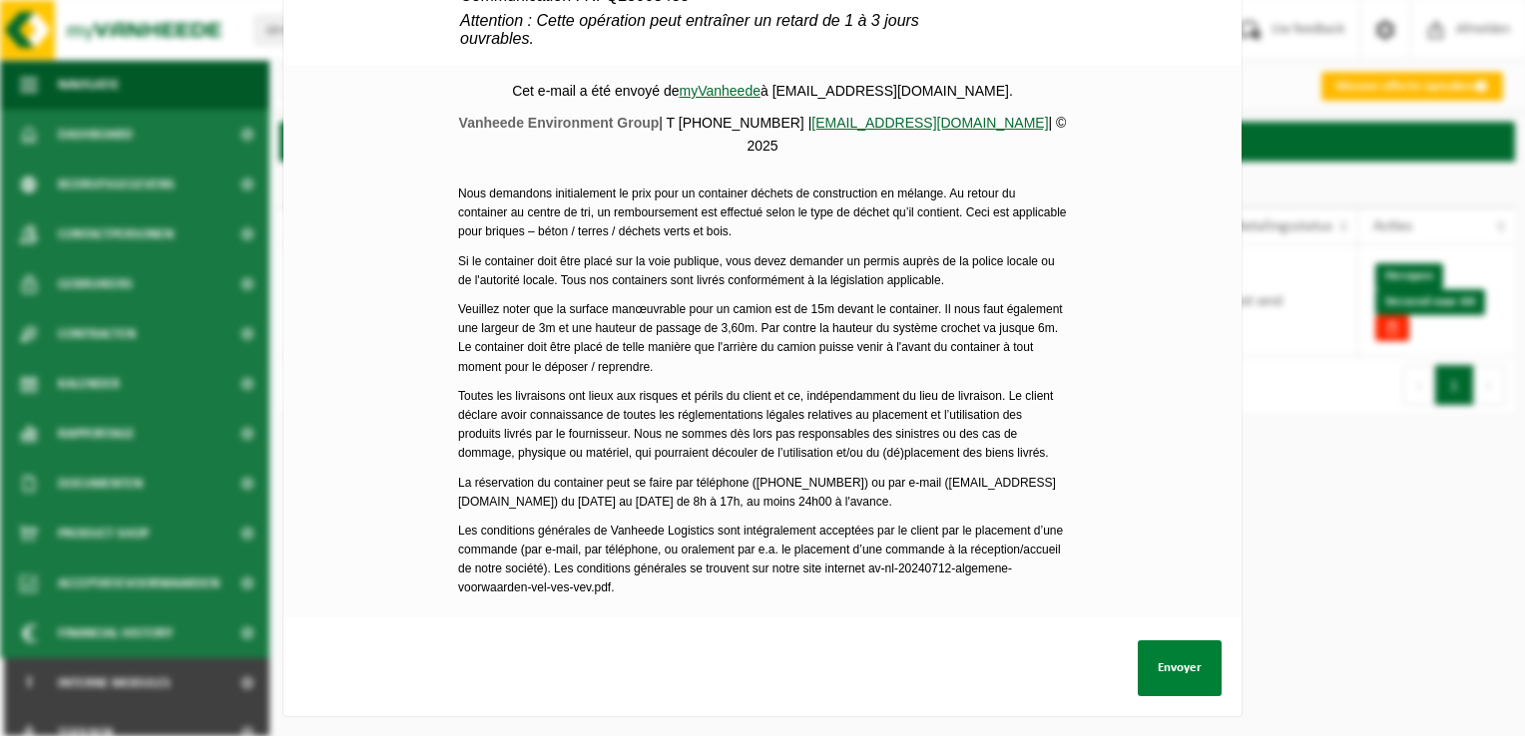
click at [1177, 663] on button "Envoyer" at bounding box center [1180, 669] width 84 height 56
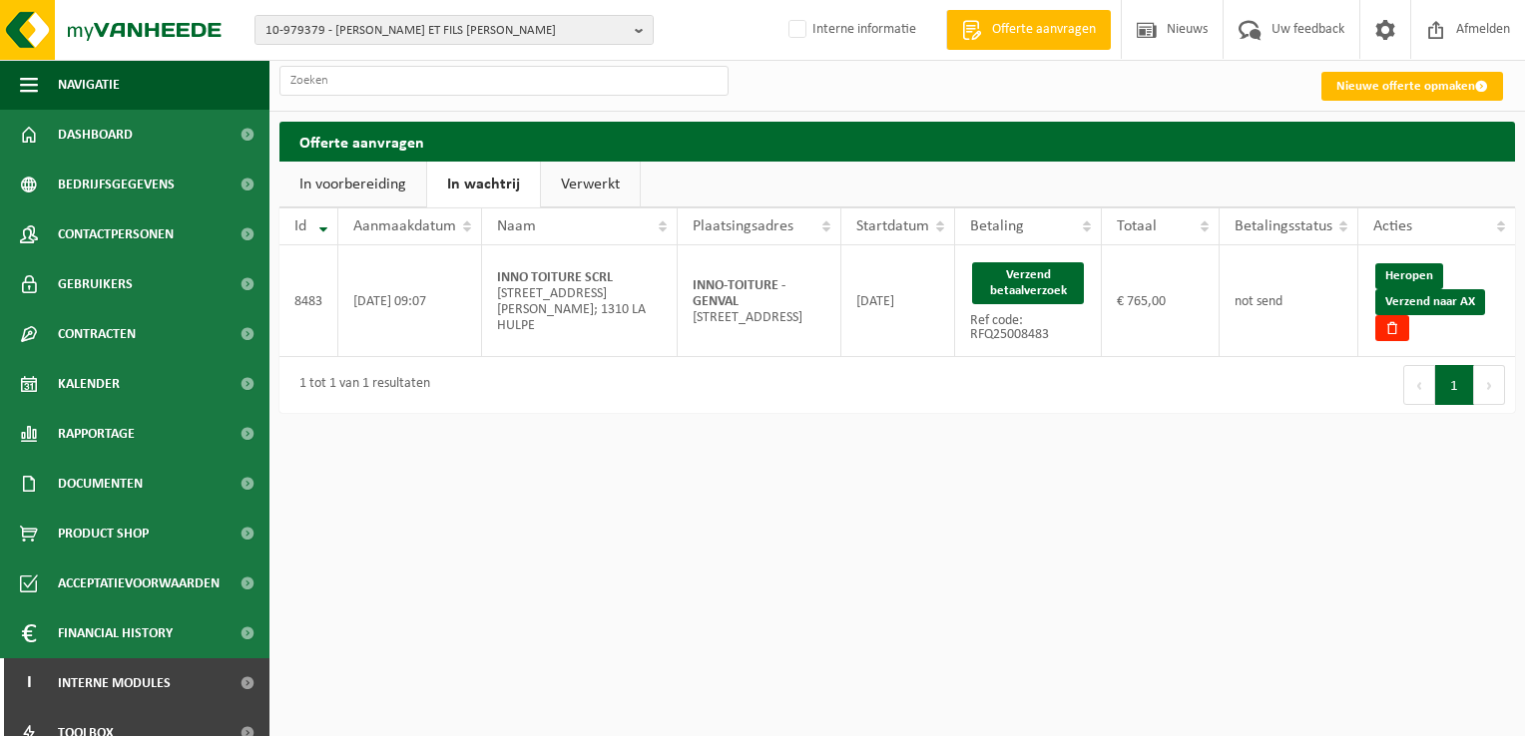
click at [1450, 301] on link "Verzend naar AX" at bounding box center [1430, 302] width 110 height 26
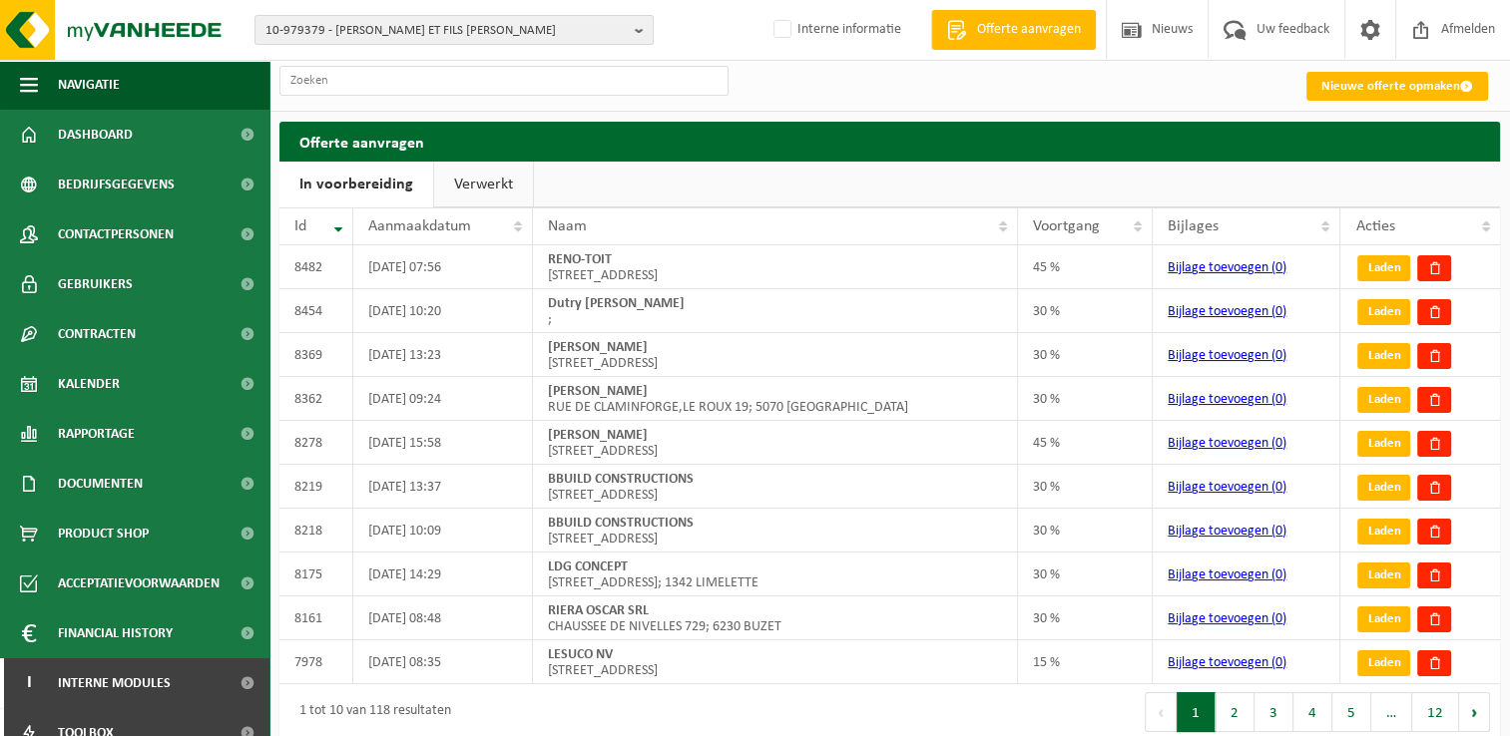
click at [458, 186] on link "Verwerkt" at bounding box center [483, 185] width 99 height 46
